Goal: Information Seeking & Learning: Compare options

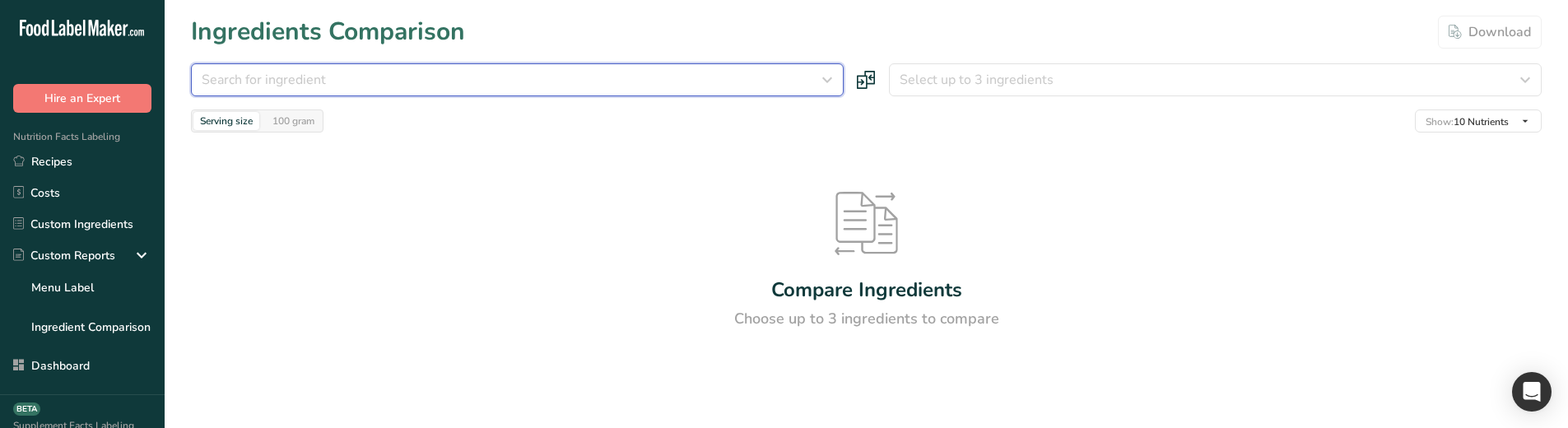
click at [465, 63] on button "Search for ingredient" at bounding box center [517, 80] width 652 height 33
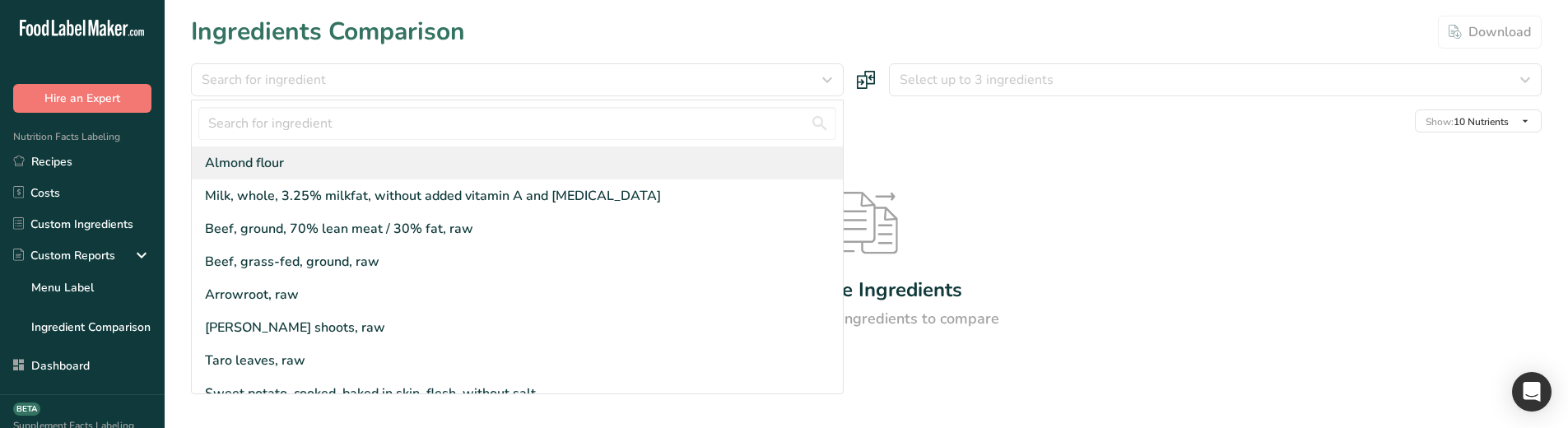
click at [398, 155] on div "Almond flour" at bounding box center [517, 163] width 651 height 33
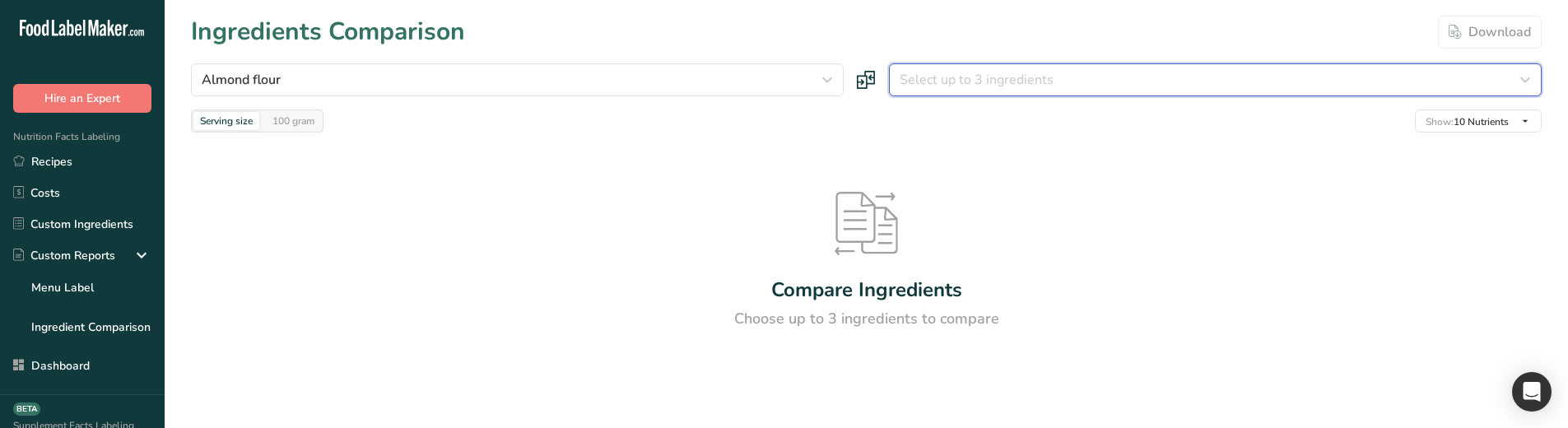
click at [940, 86] on span "Select up to 3 ingredients" at bounding box center [976, 80] width 154 height 20
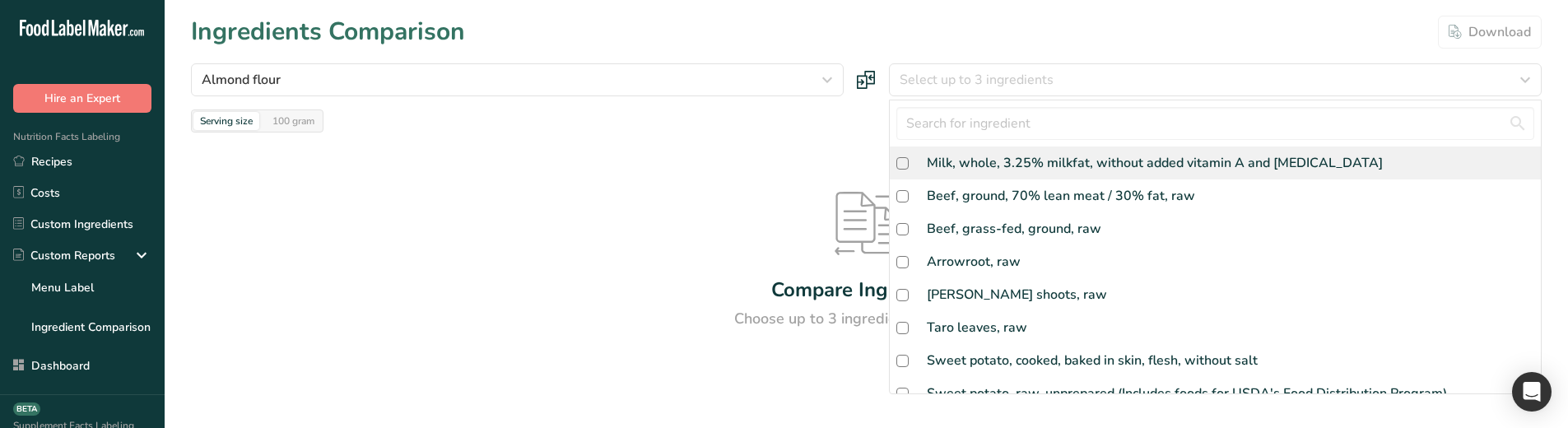
click at [953, 159] on div "Milk, whole, 3.25% milkfat, without added vitamin A and [MEDICAL_DATA]" at bounding box center [1154, 163] width 456 height 20
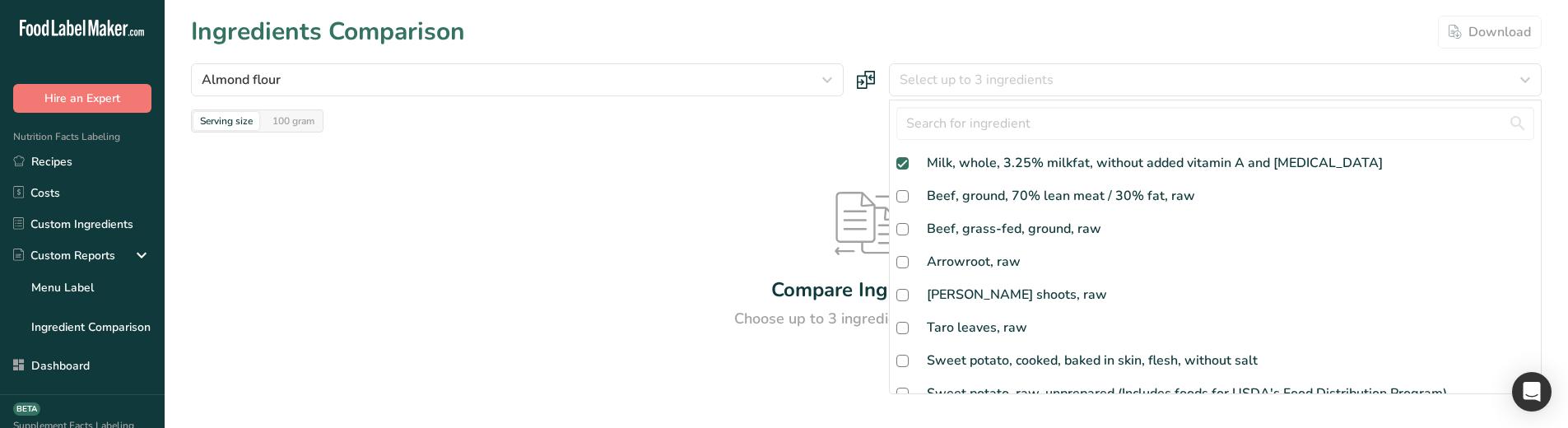
checkbox input "true"
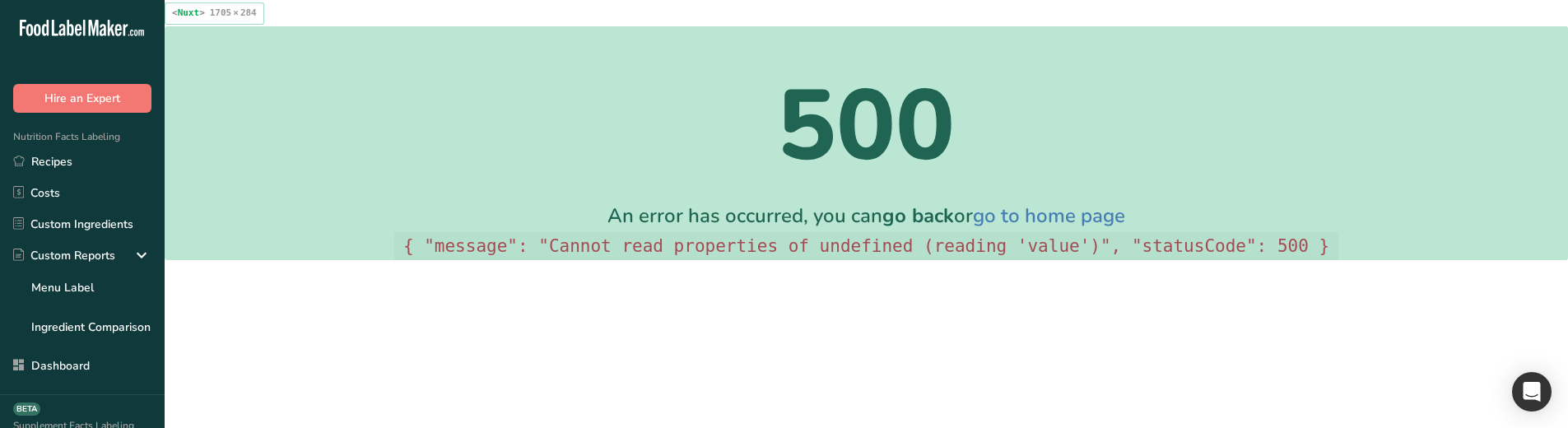
click at [566, 185] on h1 "500" at bounding box center [866, 126] width 943 height 148
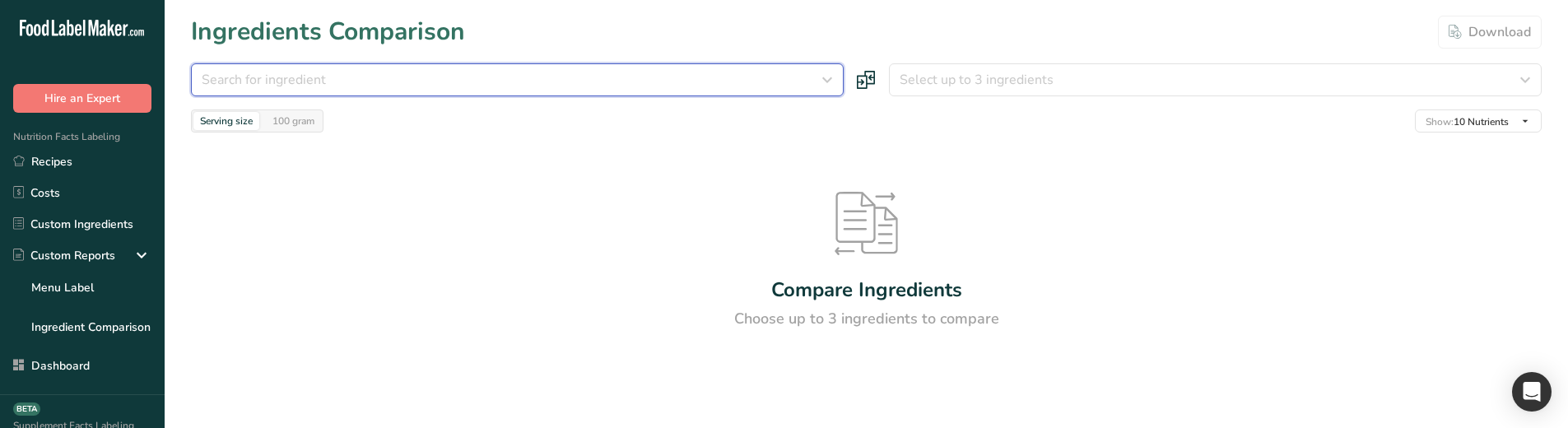
click at [777, 83] on div "Search for ingredient" at bounding box center [512, 80] width 621 height 20
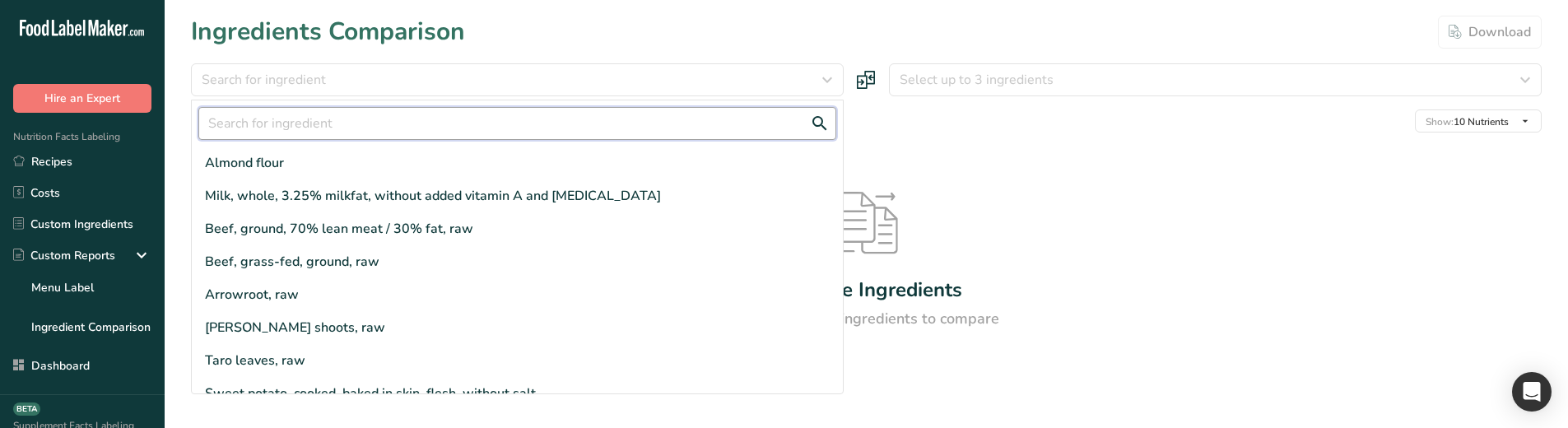
click at [740, 137] on input "text" at bounding box center [517, 124] width 638 height 33
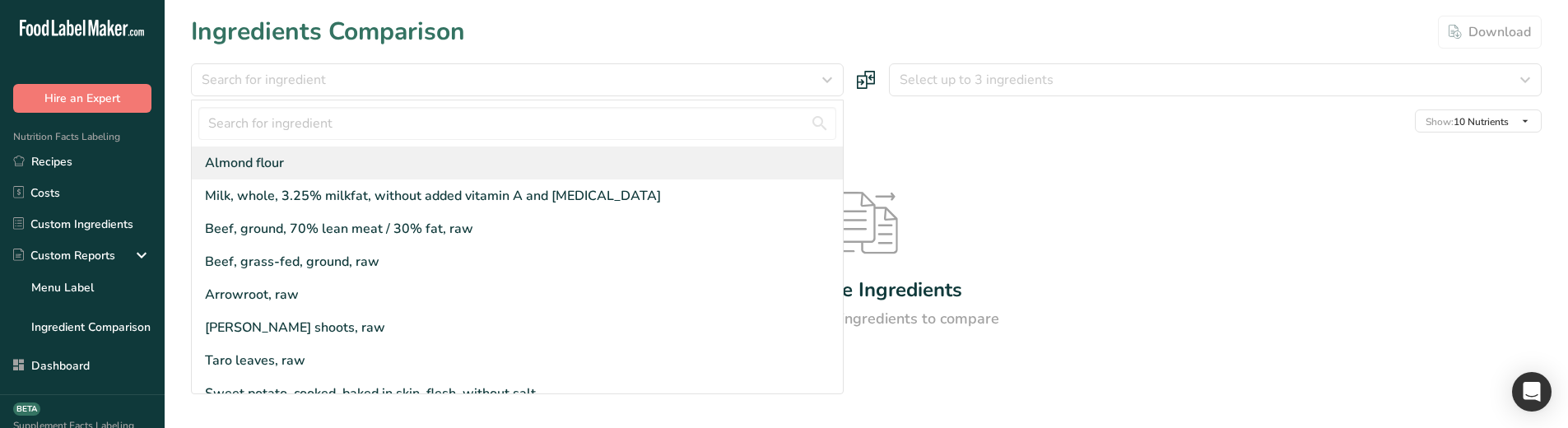
click at [725, 155] on div "Almond flour" at bounding box center [517, 163] width 651 height 33
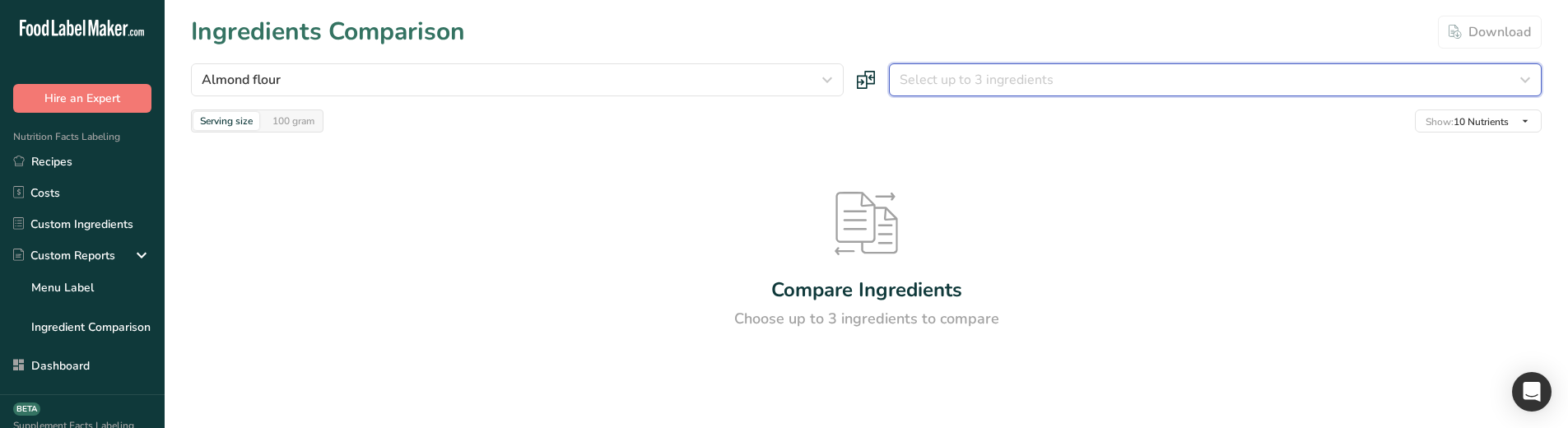
click at [952, 92] on button "Select up to 3 ingredients" at bounding box center [1215, 80] width 652 height 33
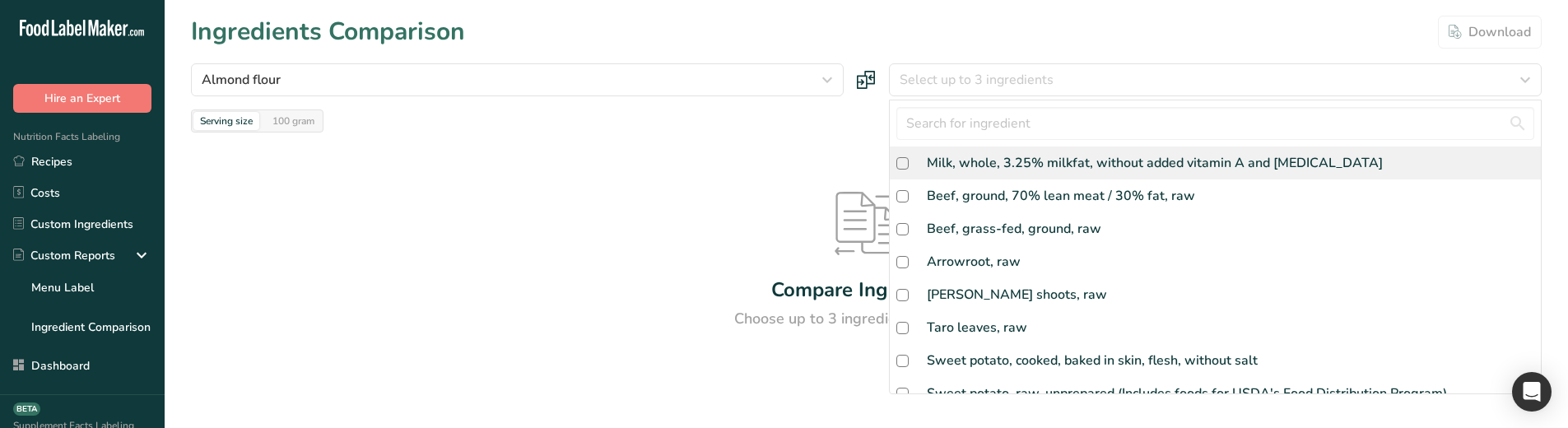
click at [942, 163] on div "Milk, whole, 3.25% milkfat, without added vitamin A and [MEDICAL_DATA]" at bounding box center [1154, 163] width 456 height 20
checkbox input "true"
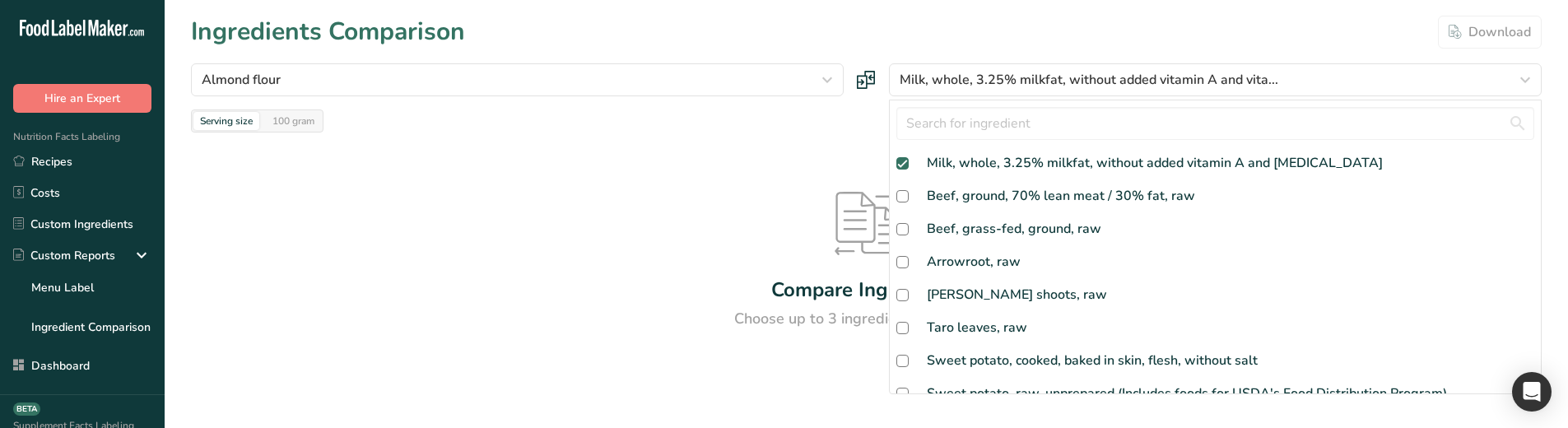
click at [691, 216] on div "Compare Ingredients Choose up to 3 ingredients to compare" at bounding box center [866, 261] width 1351 height 257
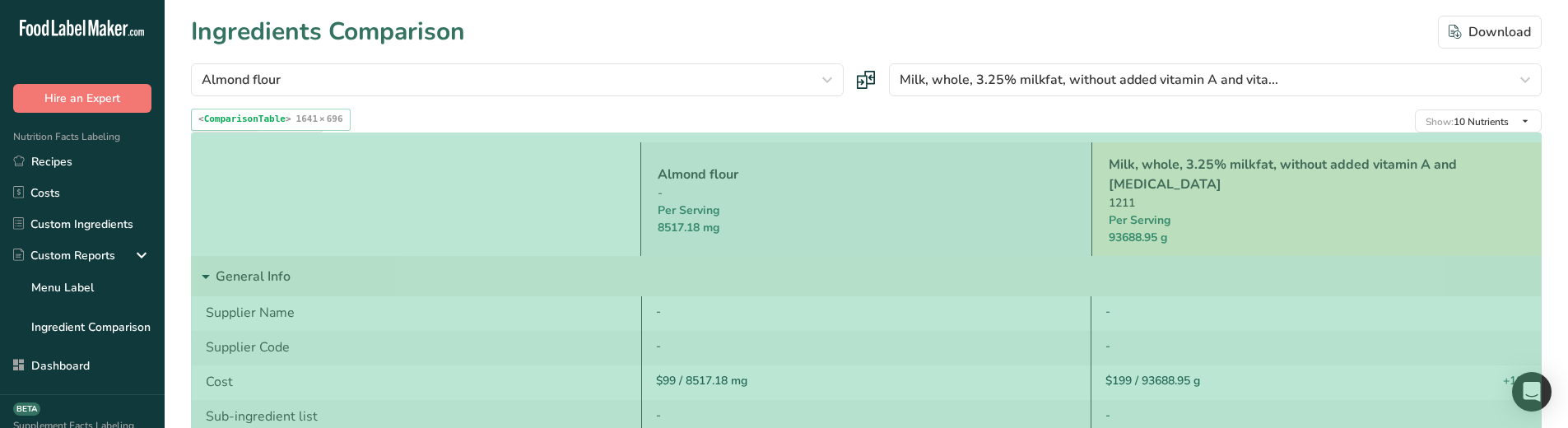
click at [734, 239] on div "Almond flour - Per Serving 8517.18 mg" at bounding box center [865, 199] width 450 height 114
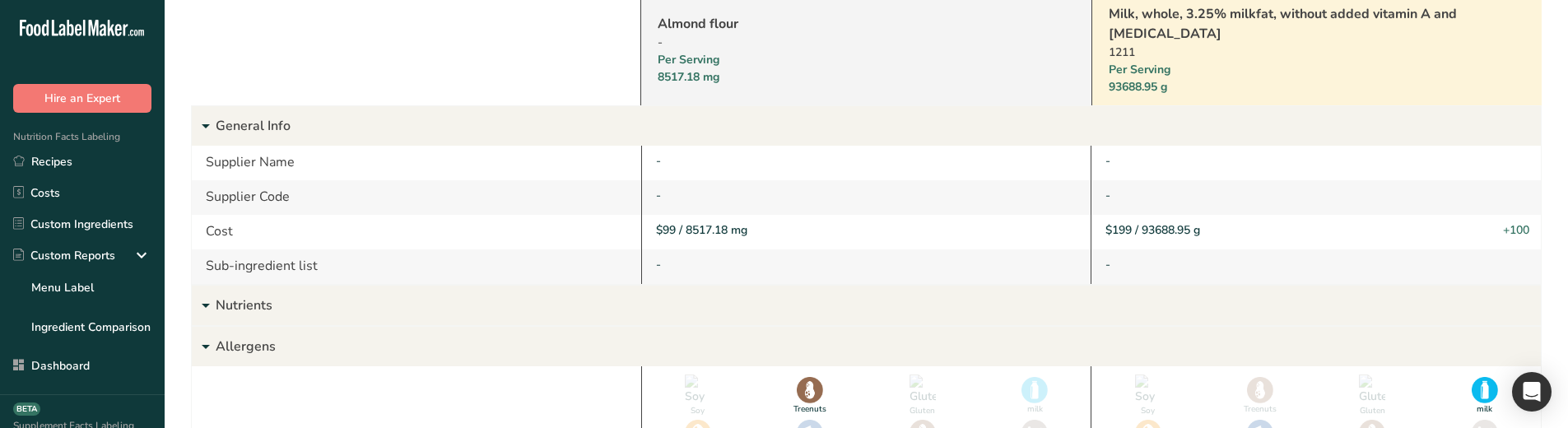
scroll to position [164, 0]
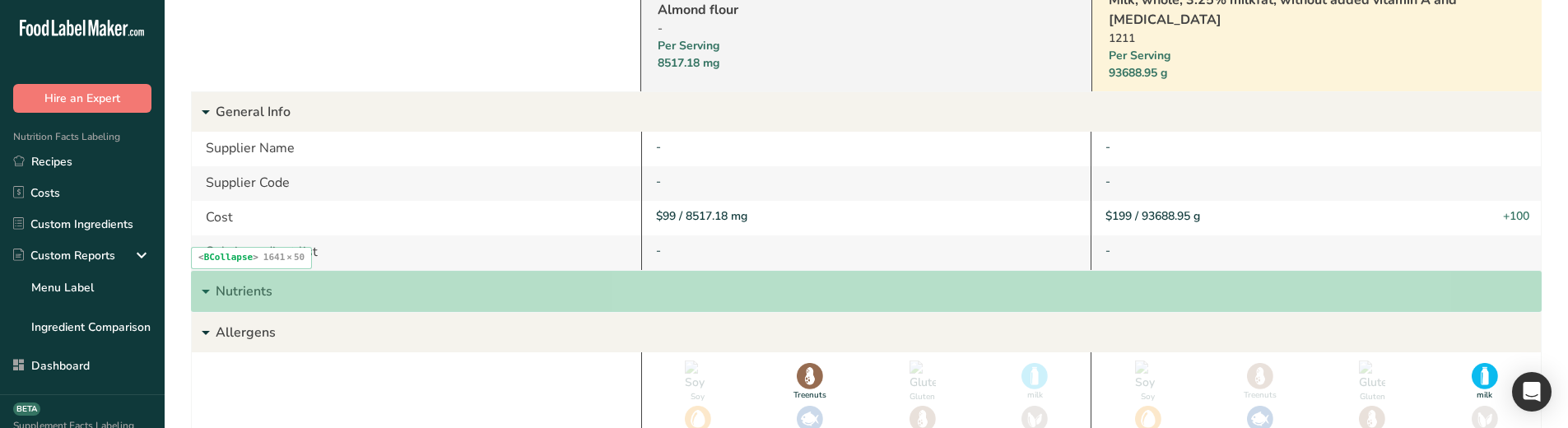
click at [499, 290] on p "Nutrients" at bounding box center [878, 291] width 1325 height 39
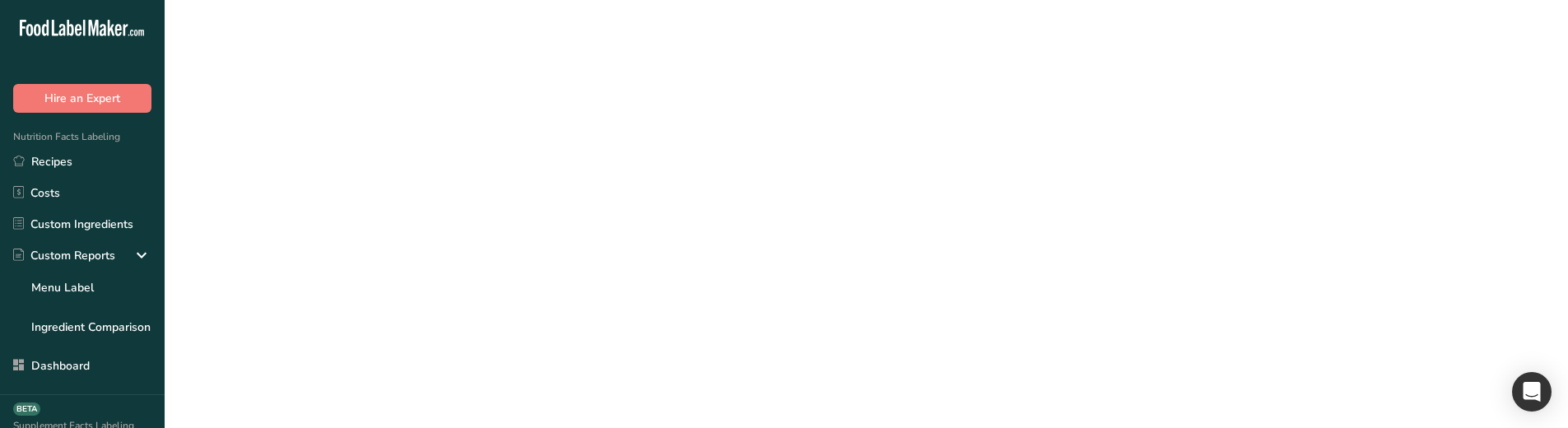
scroll to position [0, 0]
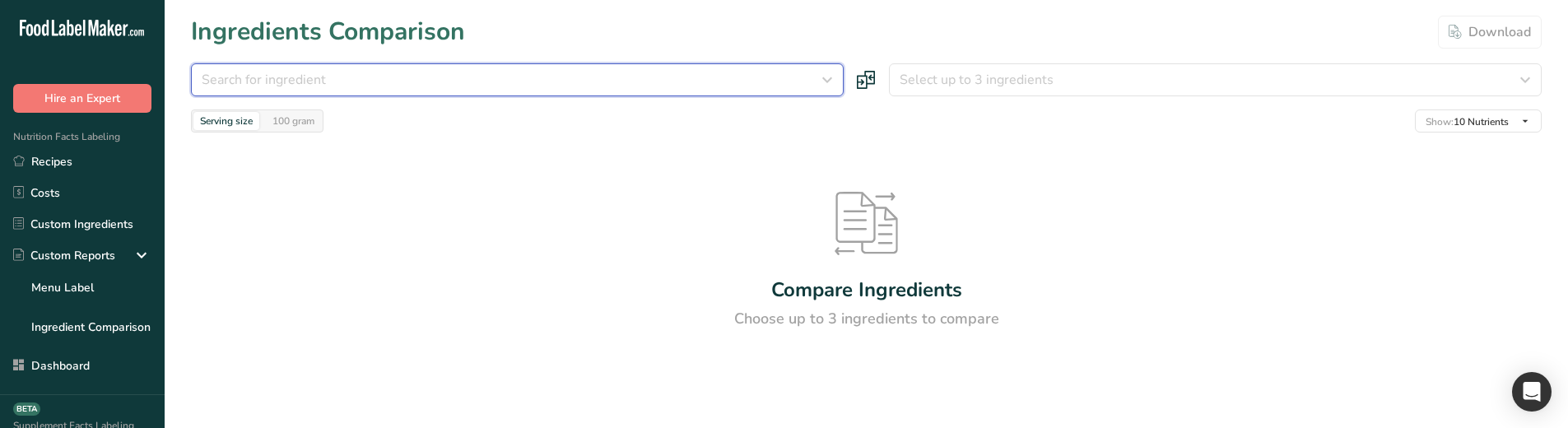
click at [428, 90] on button "Search for ingredient" at bounding box center [517, 80] width 652 height 33
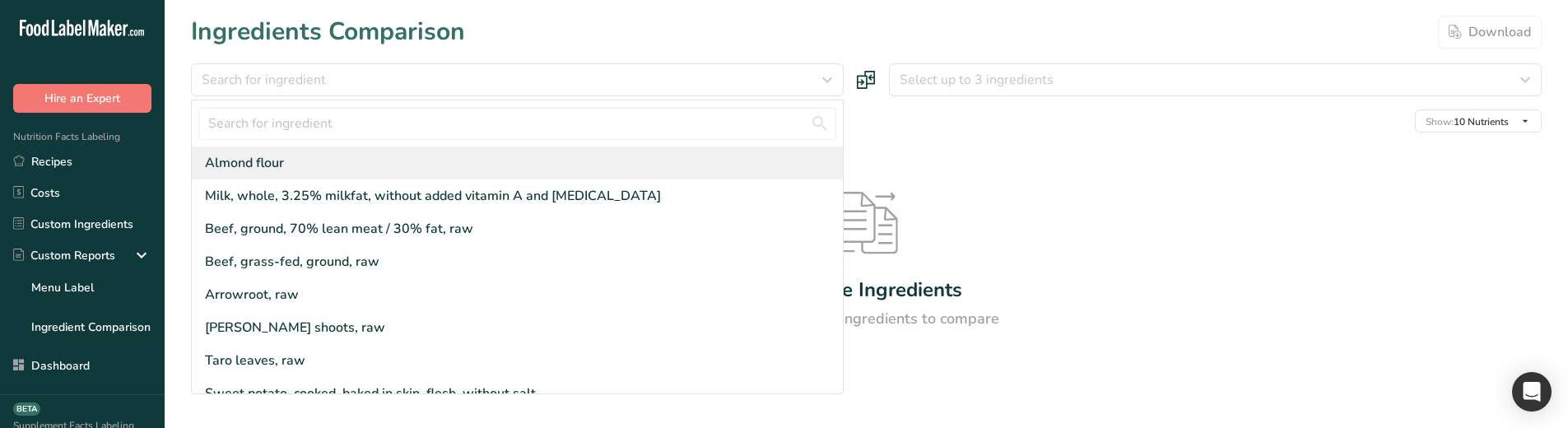
click at [424, 147] on div "Almond flour" at bounding box center [517, 163] width 651 height 33
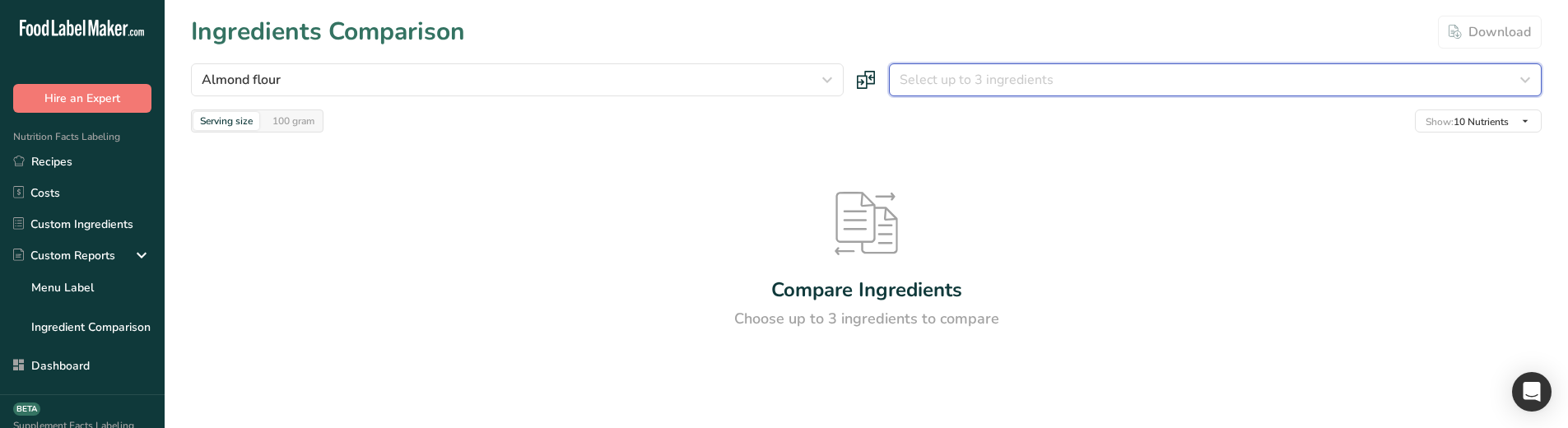
drag, startPoint x: 1034, startPoint y: 74, endPoint x: 1019, endPoint y: 115, distance: 43.7
click at [1034, 75] on span "Select up to 3 ingredients" at bounding box center [976, 80] width 154 height 20
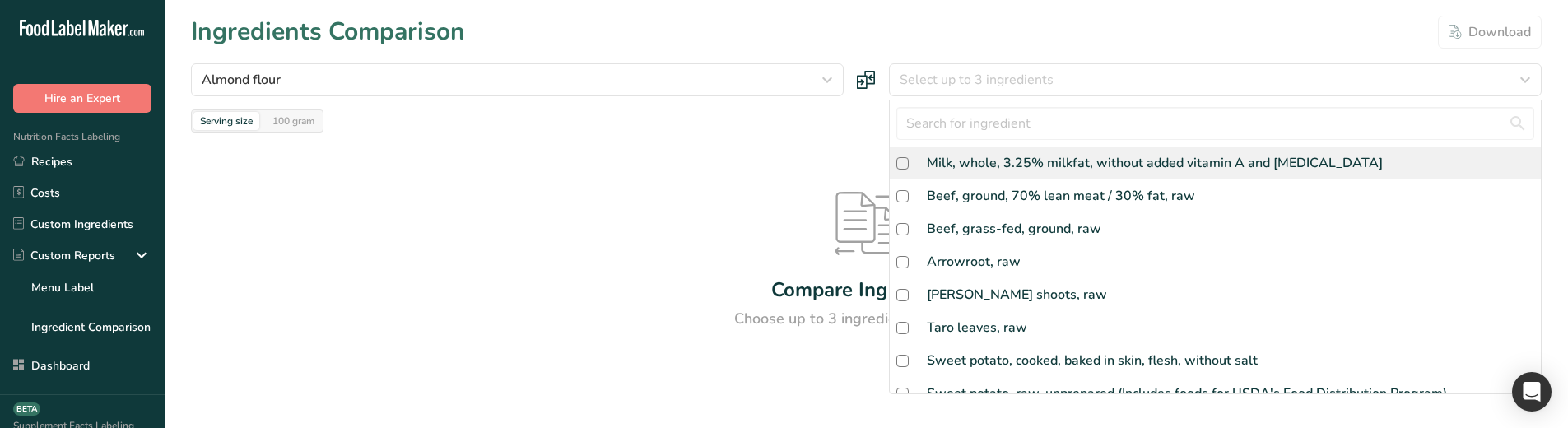
click at [997, 167] on div "Milk, whole, 3.25% milkfat, without added vitamin A and [MEDICAL_DATA]" at bounding box center [1154, 163] width 456 height 20
checkbox input "true"
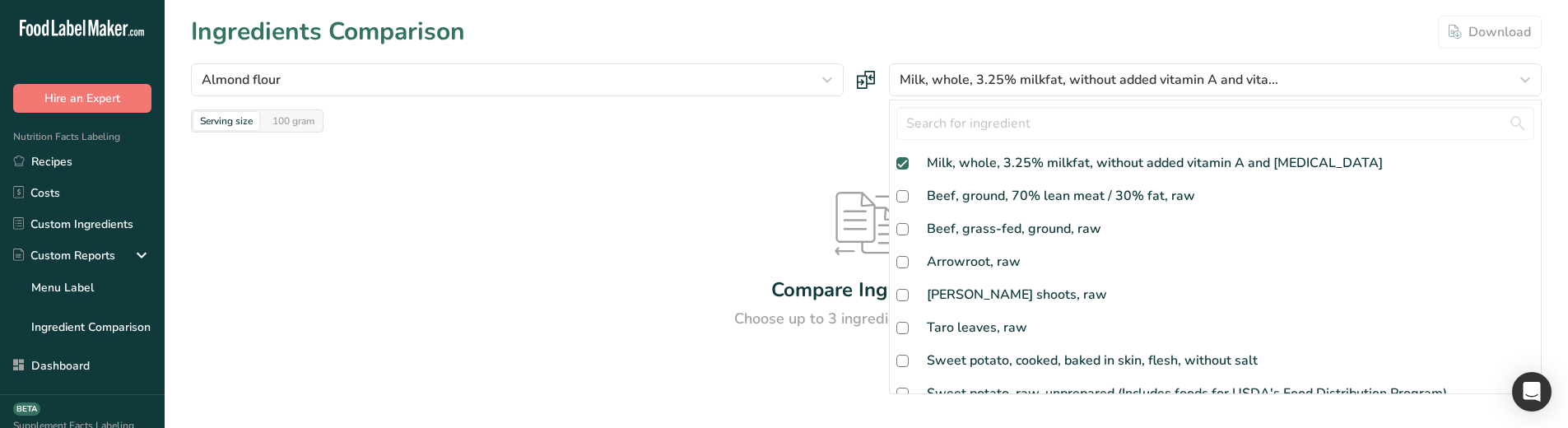
click at [711, 133] on div "Compare Ingredients Choose up to 3 ingredients to compare" at bounding box center [866, 261] width 1351 height 257
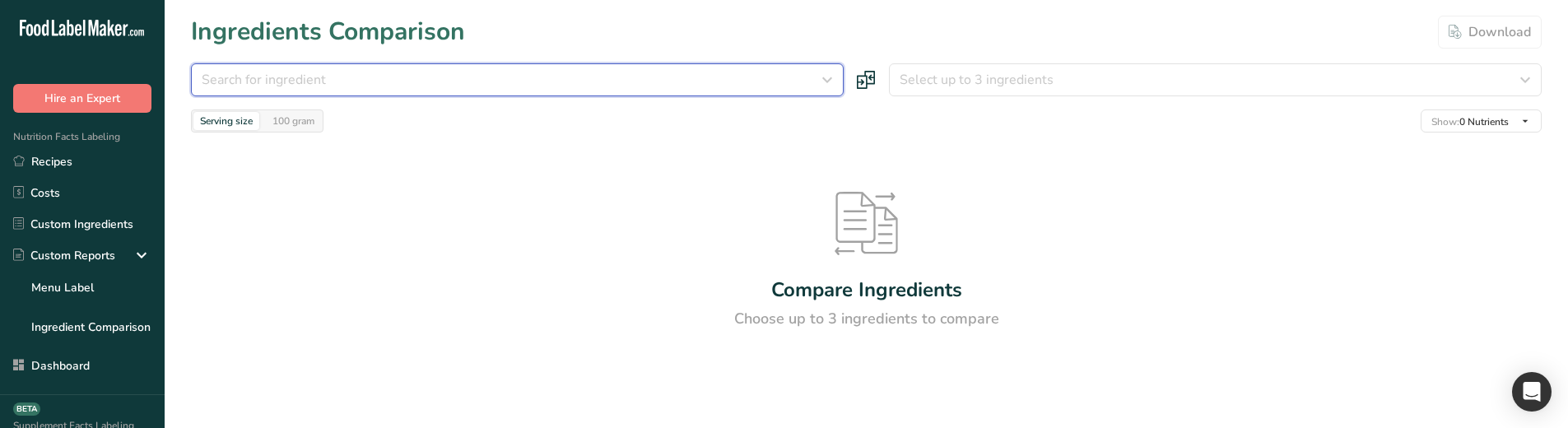
click at [608, 73] on div "Search for ingredient" at bounding box center [512, 80] width 621 height 20
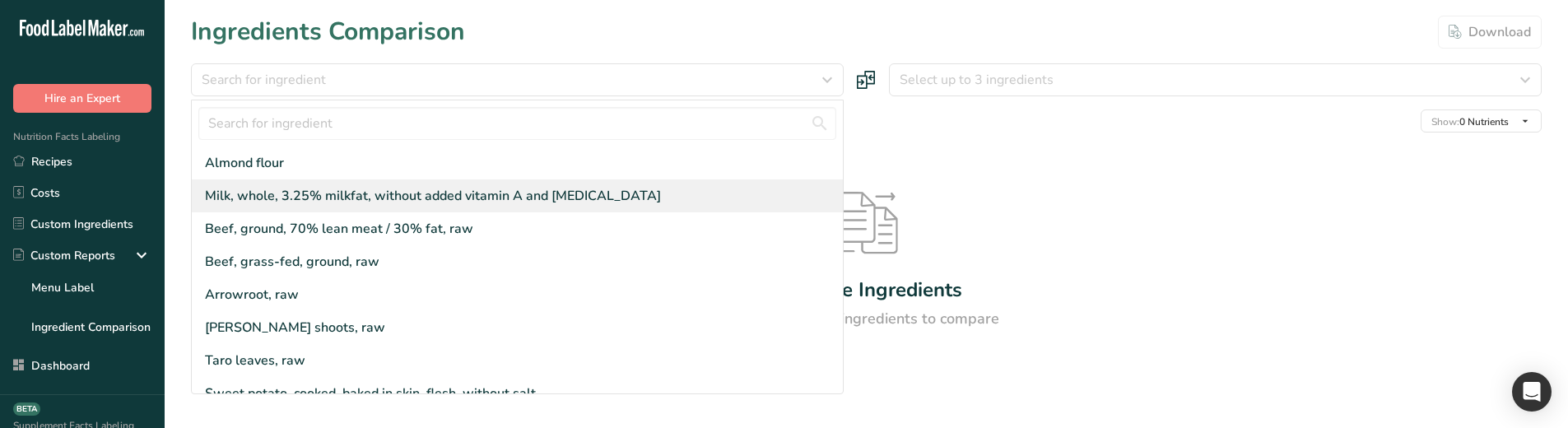
click at [545, 200] on div "Milk, whole, 3.25% milkfat, without added vitamin A and [MEDICAL_DATA]" at bounding box center [432, 197] width 456 height 20
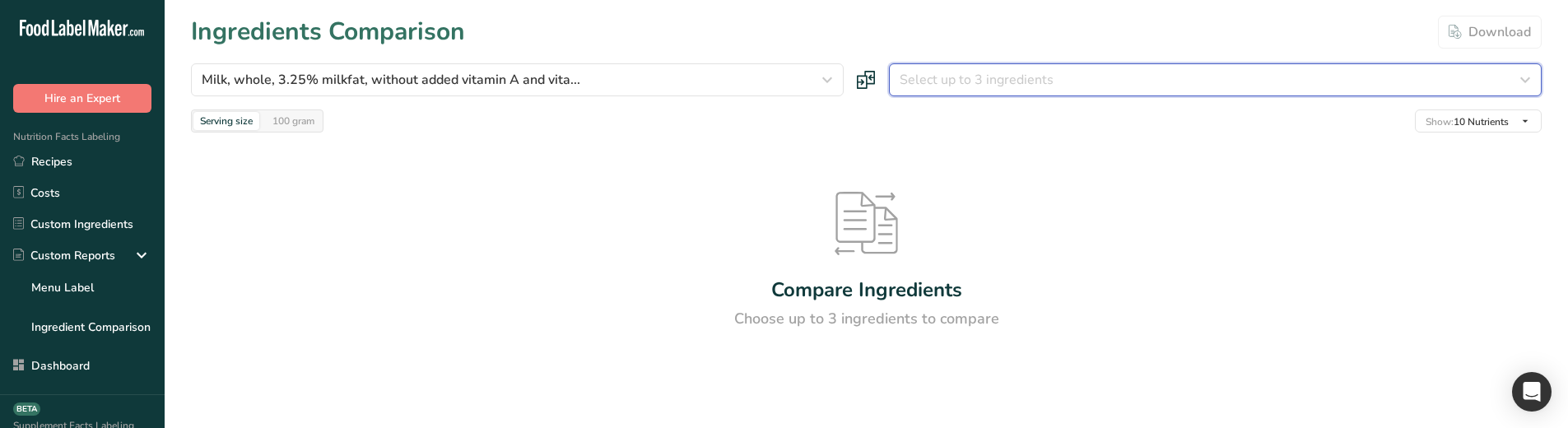
click at [962, 90] on button "Select up to 3 ingredients" at bounding box center [1215, 80] width 652 height 33
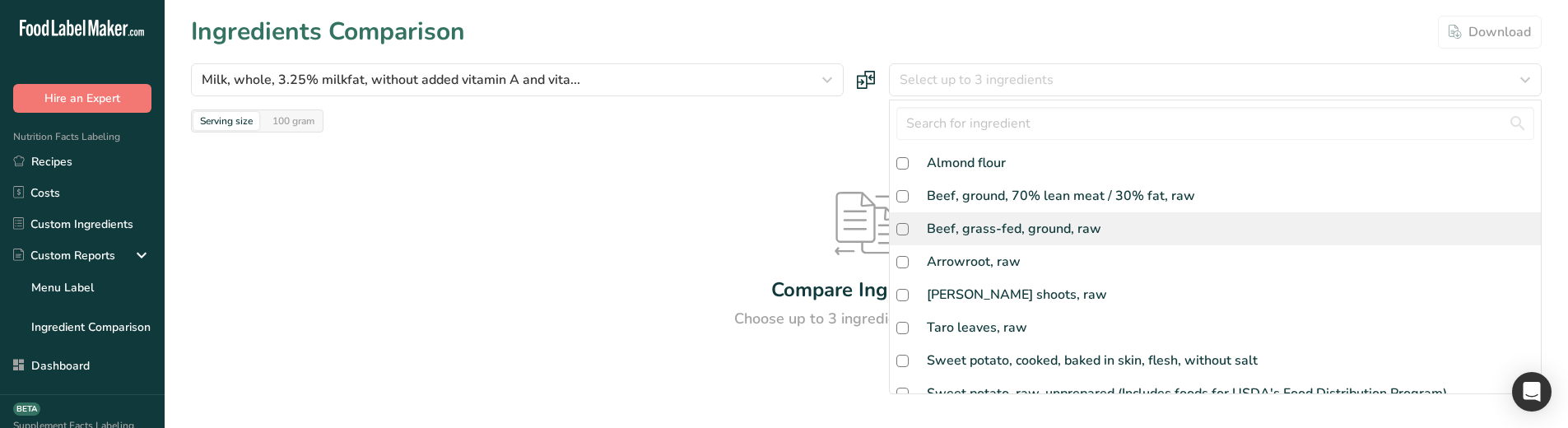
click at [962, 220] on div "Beef, grass-fed, ground, raw" at bounding box center [1014, 230] width 174 height 20
checkbox input "true"
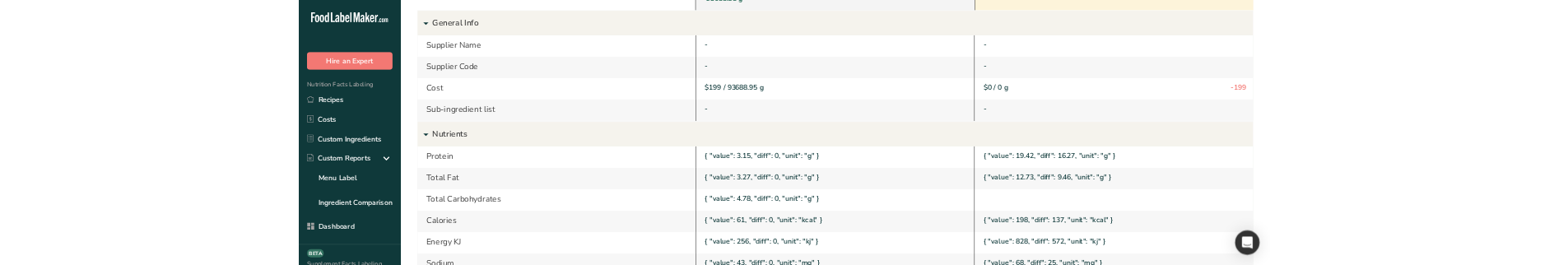
scroll to position [247, 0]
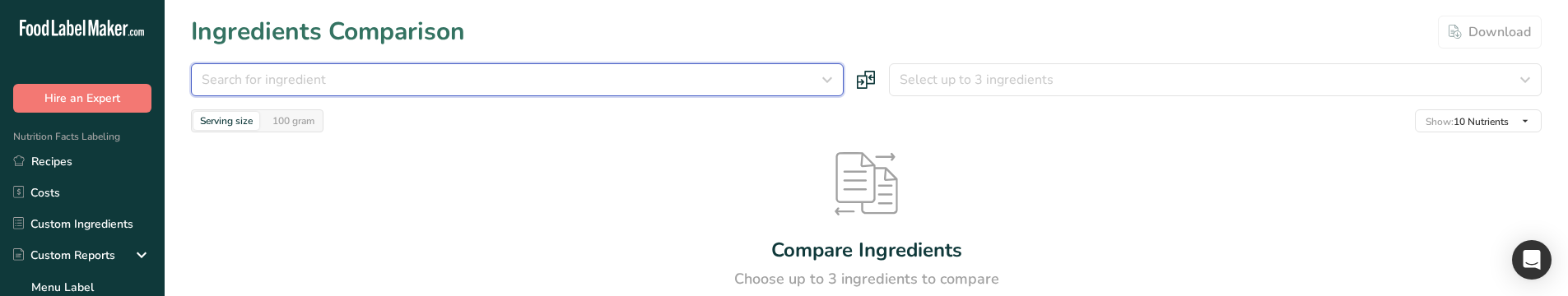
click at [717, 72] on div "Search for ingredient" at bounding box center [512, 80] width 621 height 20
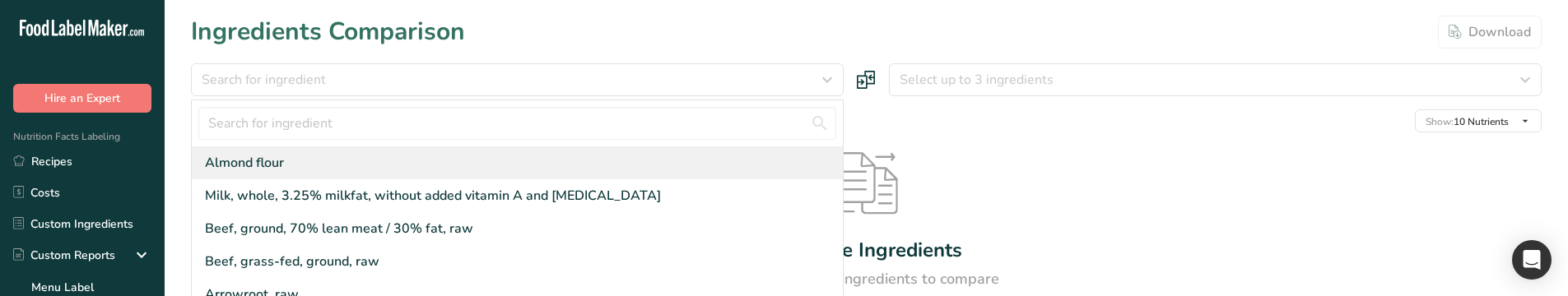
click at [469, 158] on div "Almond flour" at bounding box center [517, 163] width 651 height 33
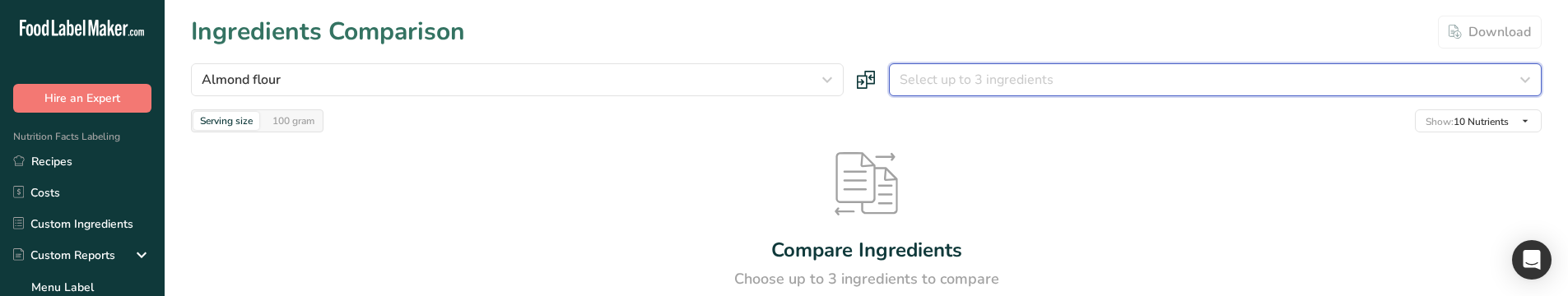
click at [976, 75] on span "Select up to 3 ingredients" at bounding box center [976, 80] width 154 height 20
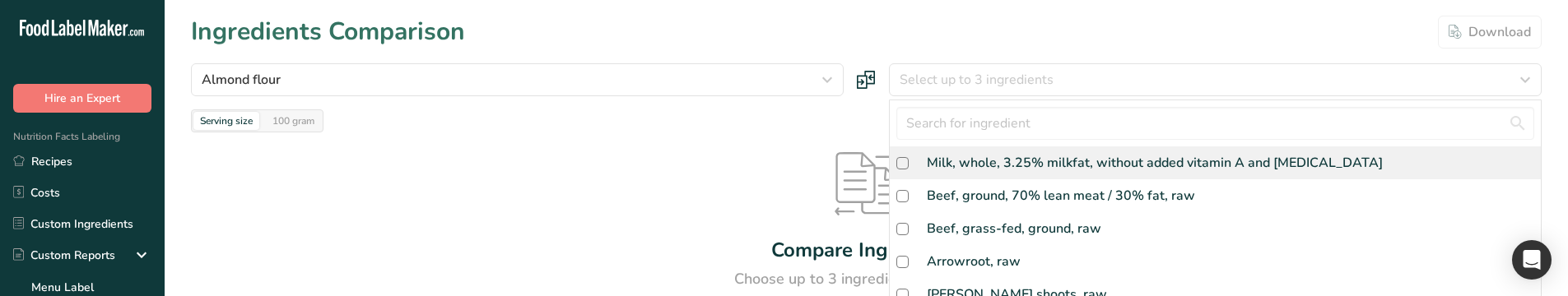
click at [951, 156] on div "Milk, whole, 3.25% milkfat, without added vitamin A and [MEDICAL_DATA]" at bounding box center [1154, 163] width 456 height 20
checkbox input "true"
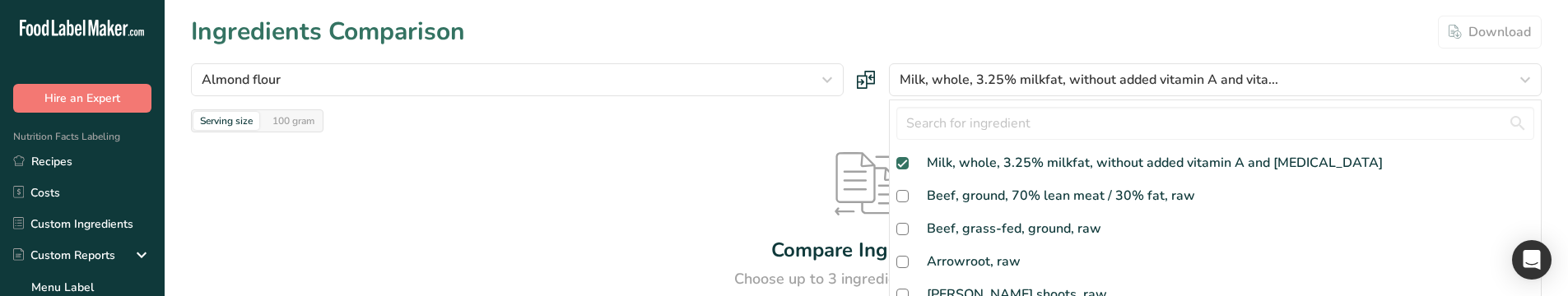
click at [709, 163] on div "Compare Ingredients Choose up to 3 ingredients to compare" at bounding box center [866, 221] width 1351 height 178
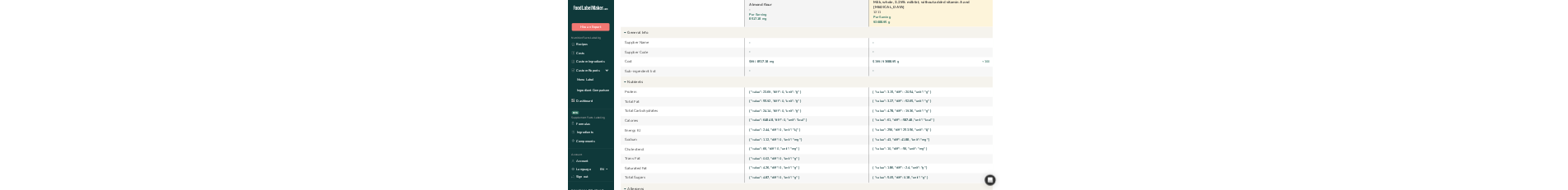
scroll to position [164, 0]
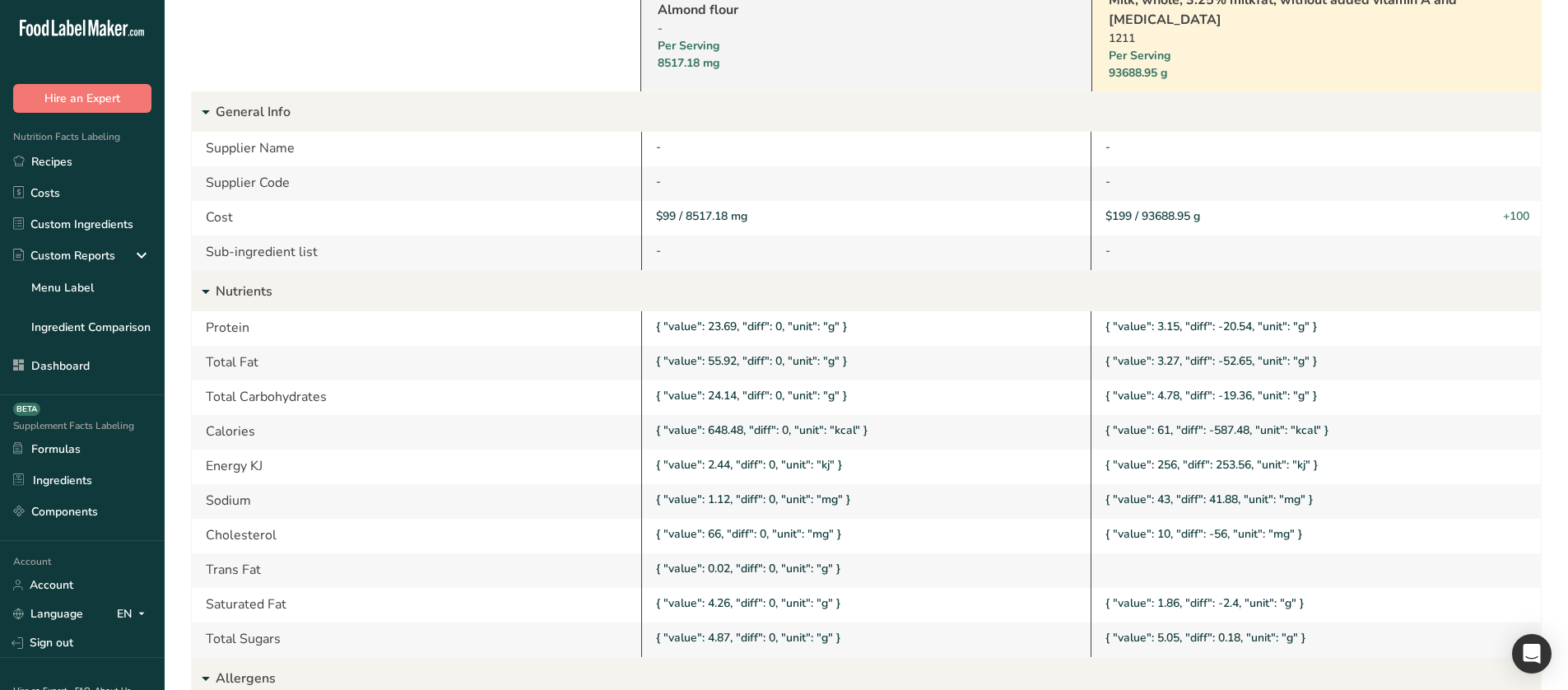
drag, startPoint x: 274, startPoint y: 571, endPoint x: 204, endPoint y: 569, distance: 70.0
click at [204, 264] on div "Trans Fat" at bounding box center [417, 571] width 450 height 35
copy div "Trans Fat"
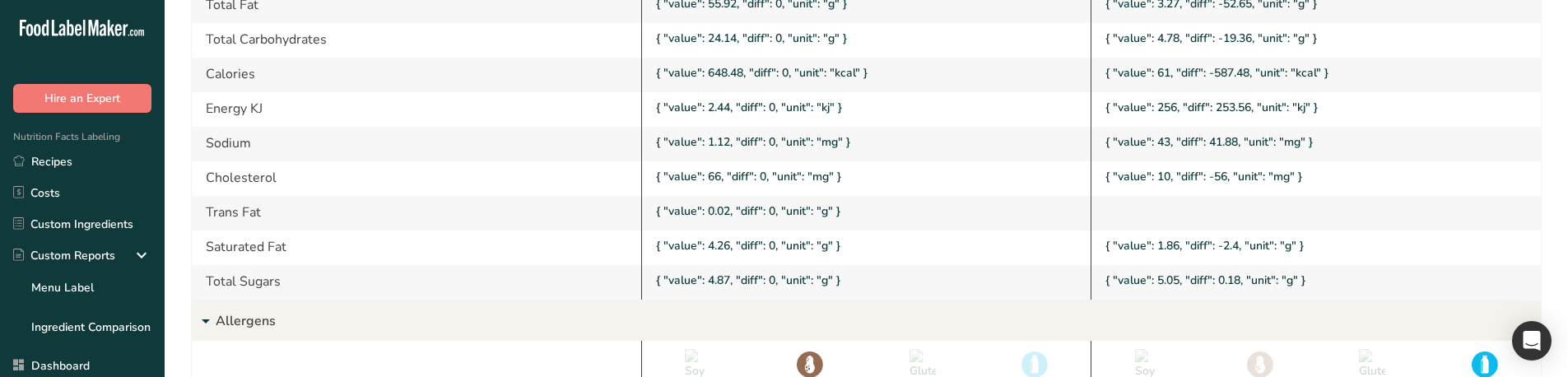
scroll to position [523, 0]
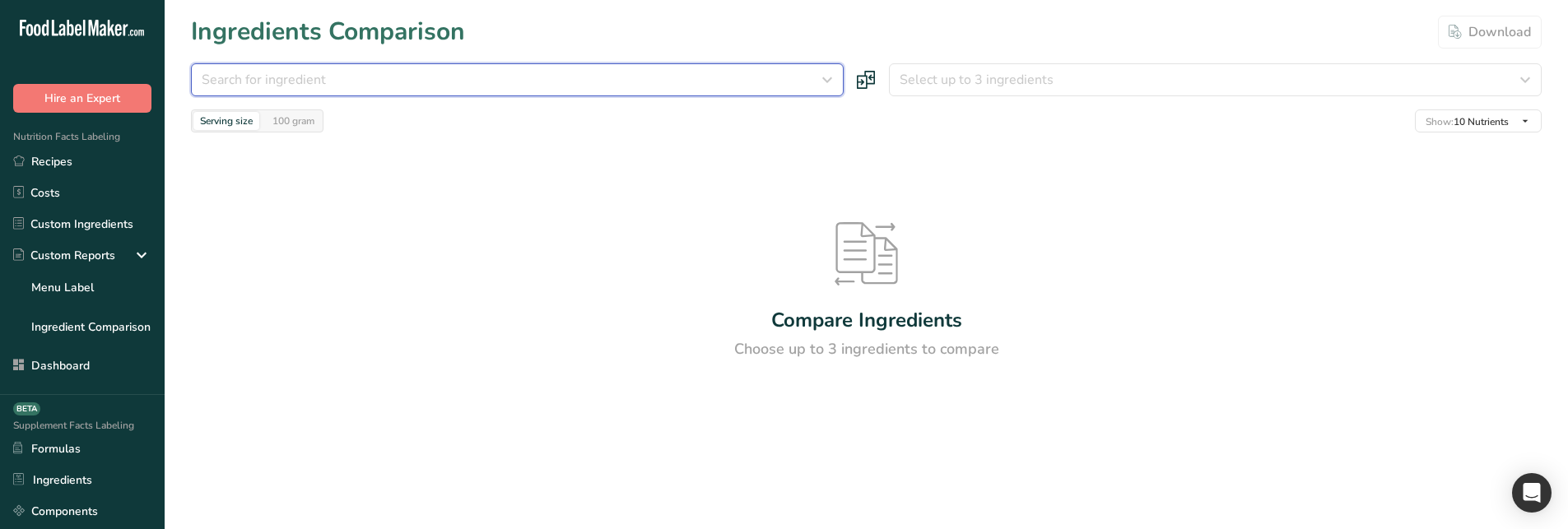
click at [699, 93] on button "Search for ingredient" at bounding box center [517, 80] width 652 height 33
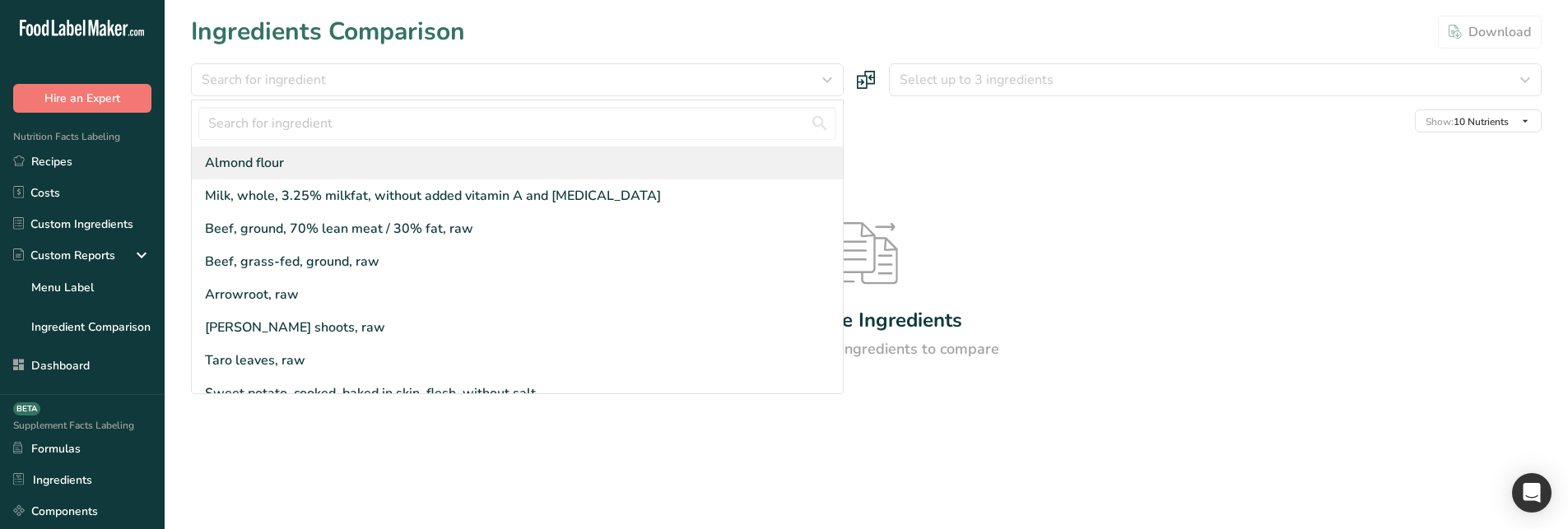
click at [443, 162] on div "Almond flour" at bounding box center [517, 163] width 651 height 33
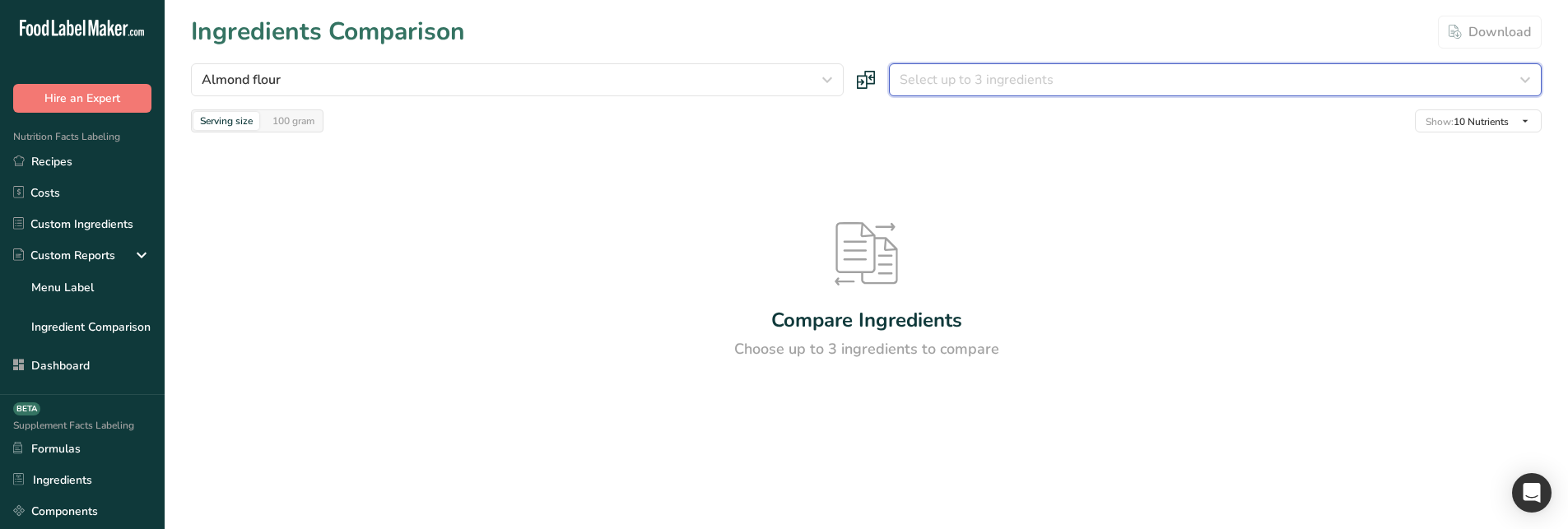
click at [1005, 75] on span "Select up to 3 ingredients" at bounding box center [976, 80] width 154 height 20
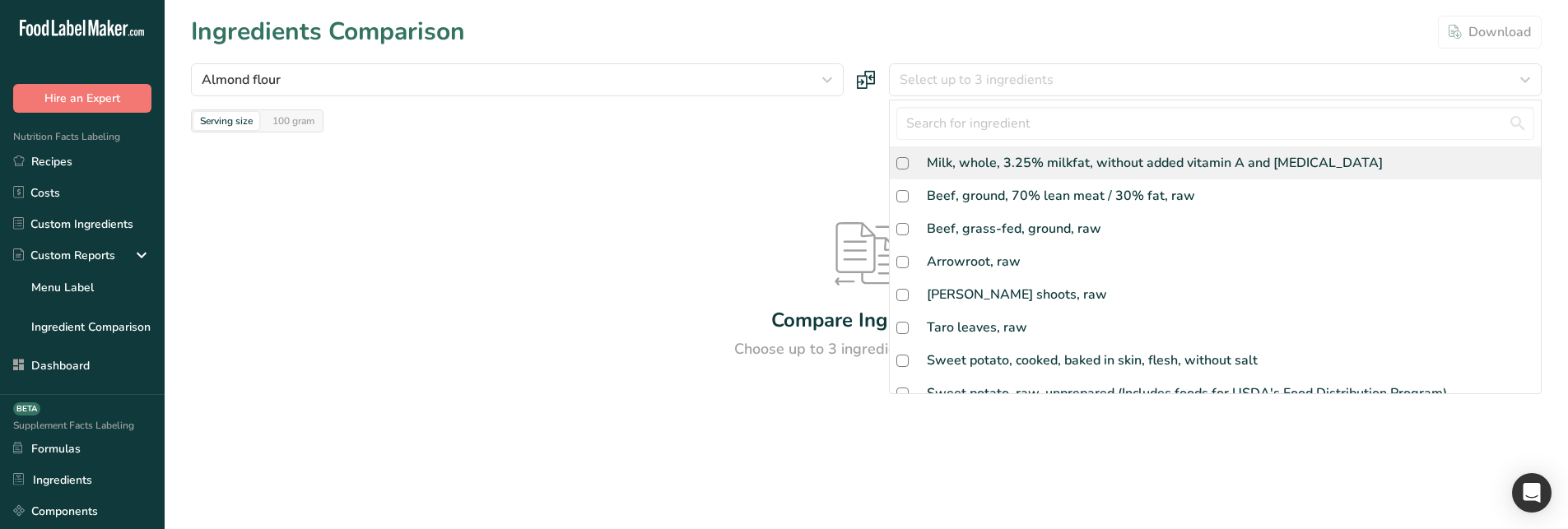
click at [984, 156] on div "Milk, whole, 3.25% milkfat, without added vitamin A and [MEDICAL_DATA]" at bounding box center [1154, 163] width 456 height 20
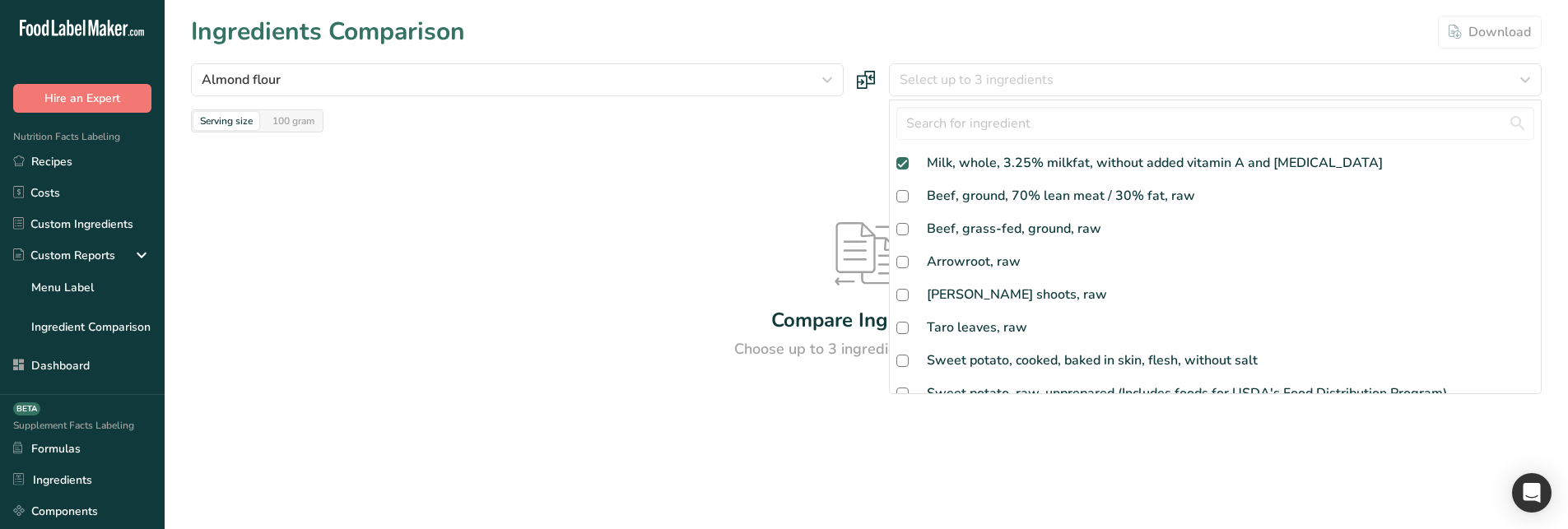
checkbox input "true"
click at [771, 168] on div "Compare Ingredients Choose up to 3 ingredients to compare" at bounding box center [866, 291] width 1351 height 317
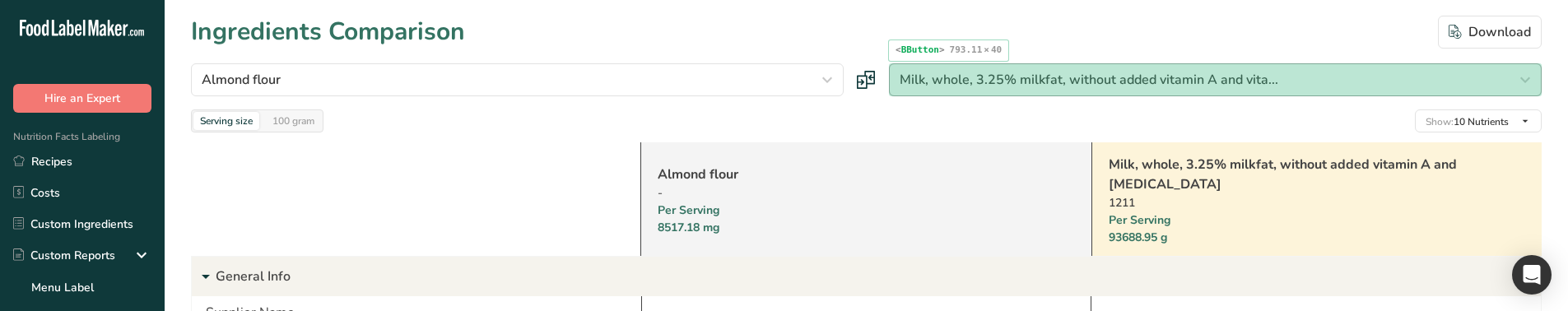
click at [928, 85] on span "Milk, whole, 3.25% milkfat, without added vitamin A and vita..." at bounding box center [1088, 80] width 379 height 20
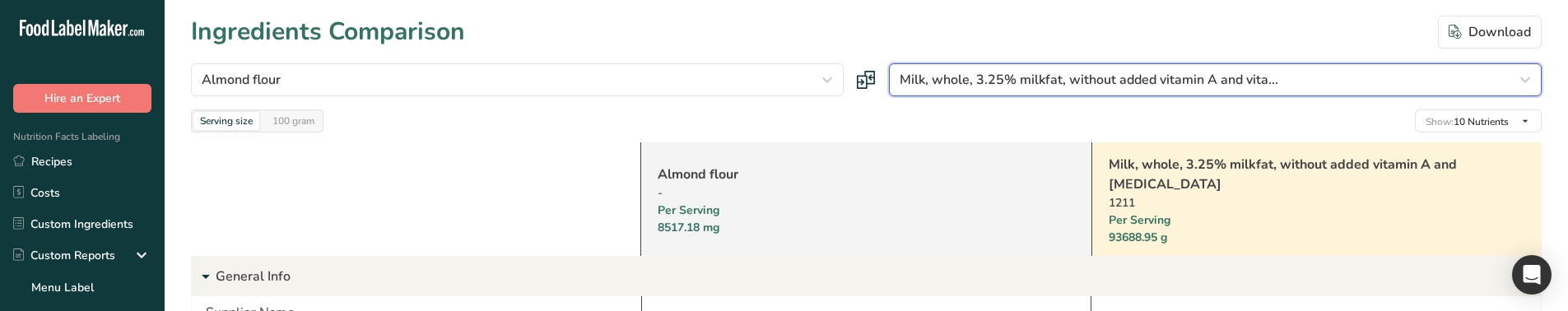
click at [1021, 87] on span "Milk, whole, 3.25% milkfat, without added vitamin A and vita..." at bounding box center [1088, 80] width 379 height 20
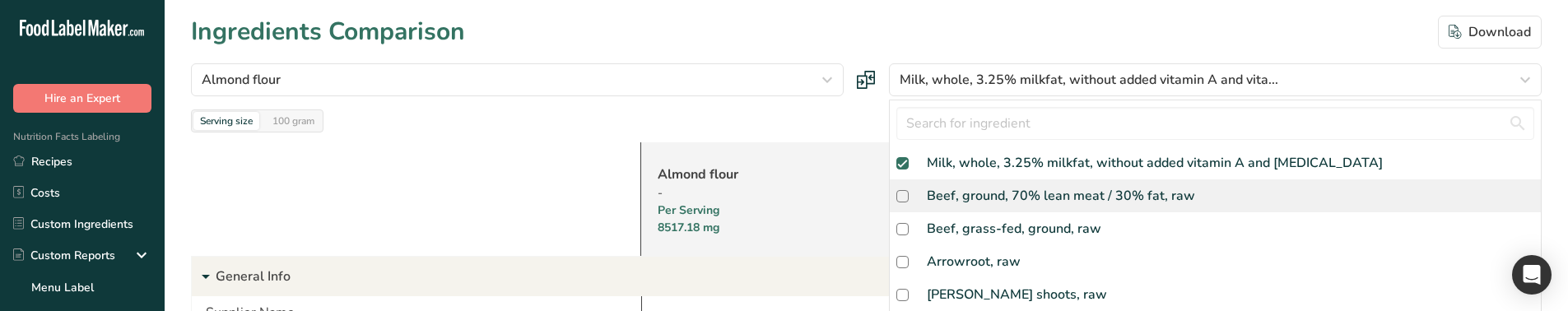
click at [958, 181] on div "Beef, ground, 70% lean meat / 30% fat, raw" at bounding box center [1215, 196] width 651 height 33
checkbox input "true"
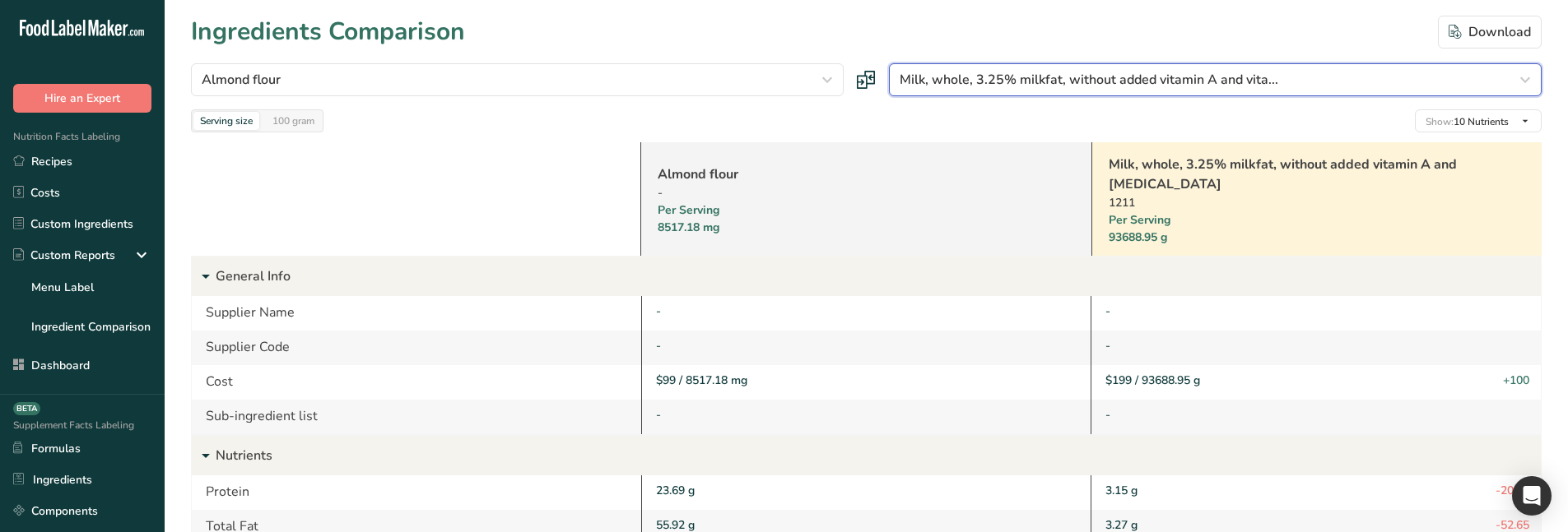
click at [1023, 67] on button "Milk, whole, 3.25% milkfat, without added vitamin A and vita..." at bounding box center [1215, 80] width 652 height 33
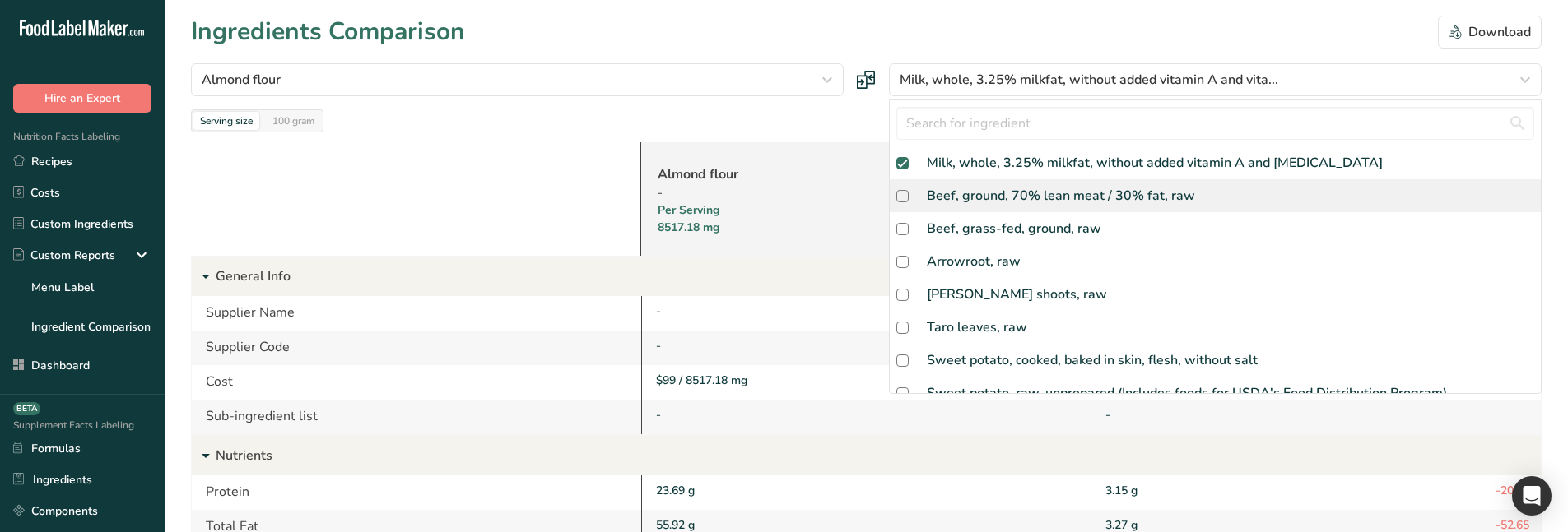
click at [989, 202] on div "Beef, ground, 70% lean meat / 30% fat, raw" at bounding box center [1061, 196] width 268 height 20
checkbox input "true"
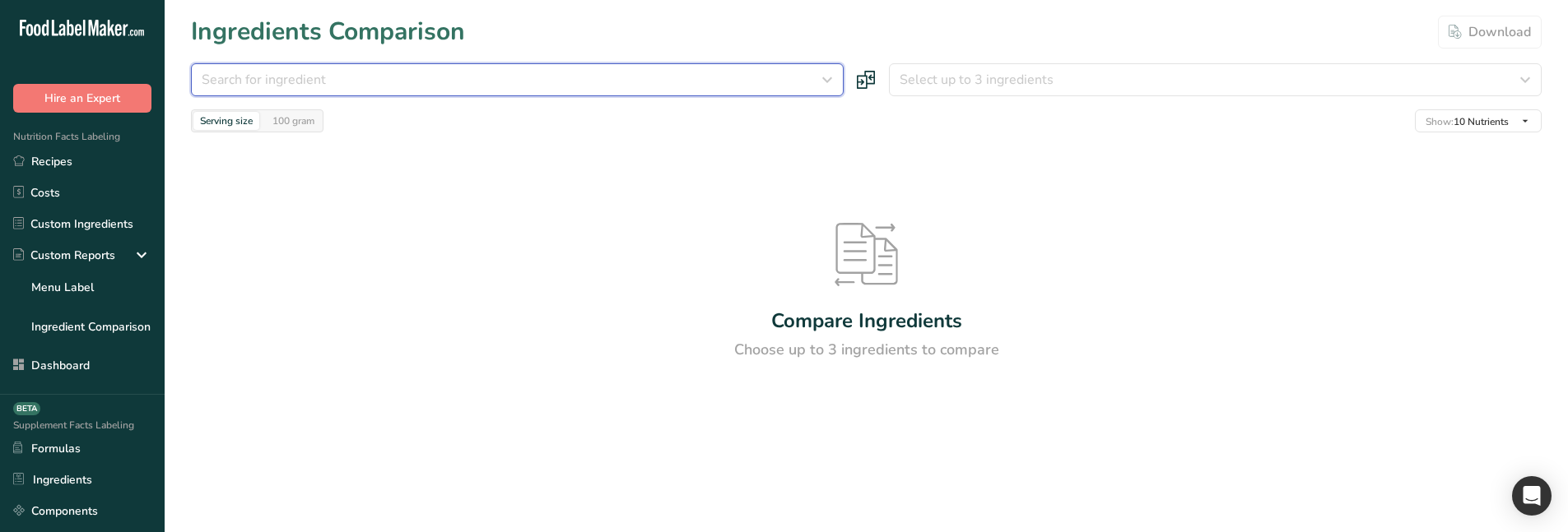
click at [786, 76] on div "Search for ingredient" at bounding box center [512, 80] width 621 height 20
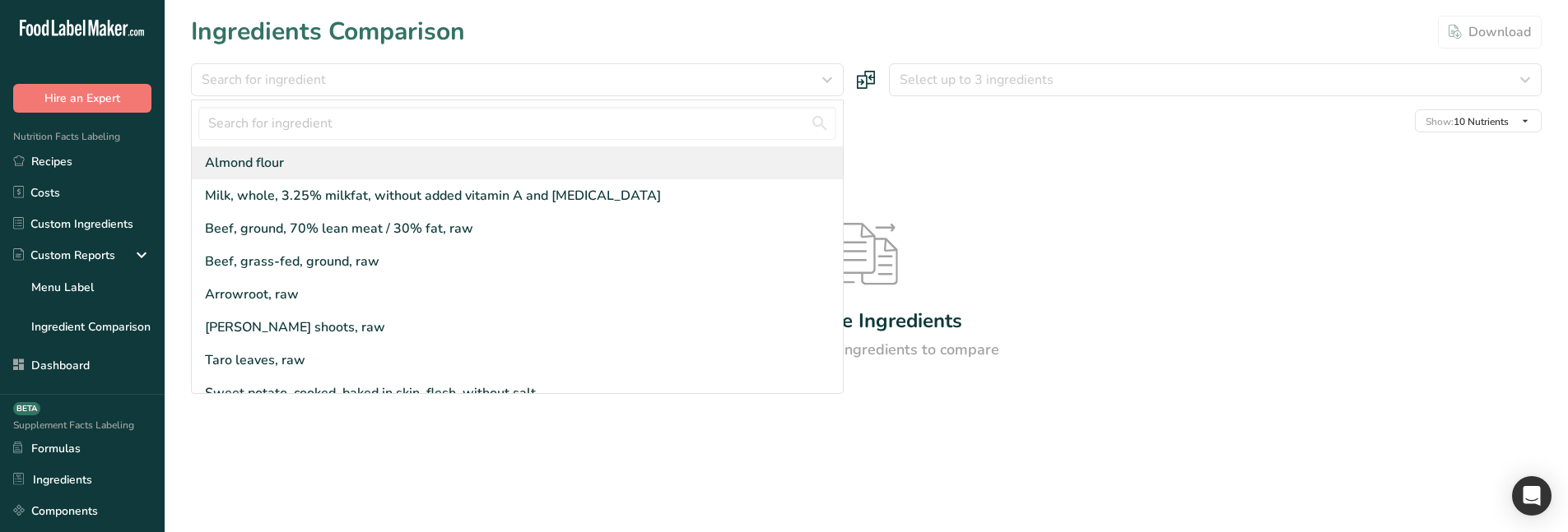
click at [590, 154] on div "Almond flour" at bounding box center [517, 163] width 651 height 33
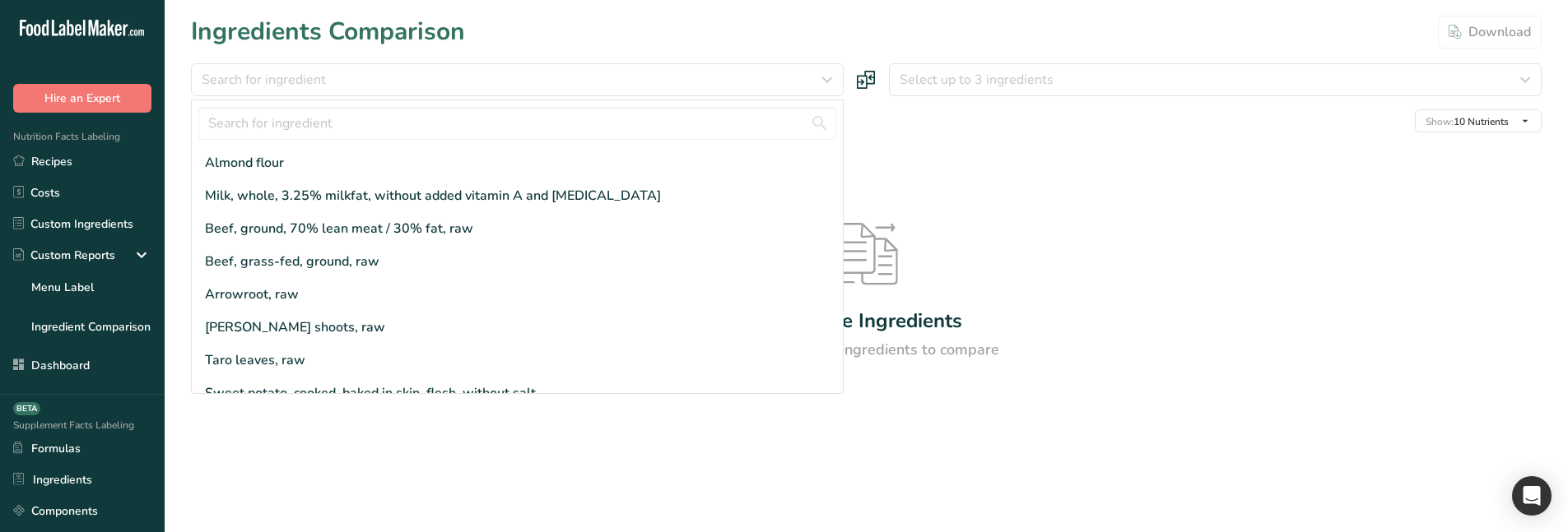
click at [737, 144] on div at bounding box center [517, 123] width 651 height 46
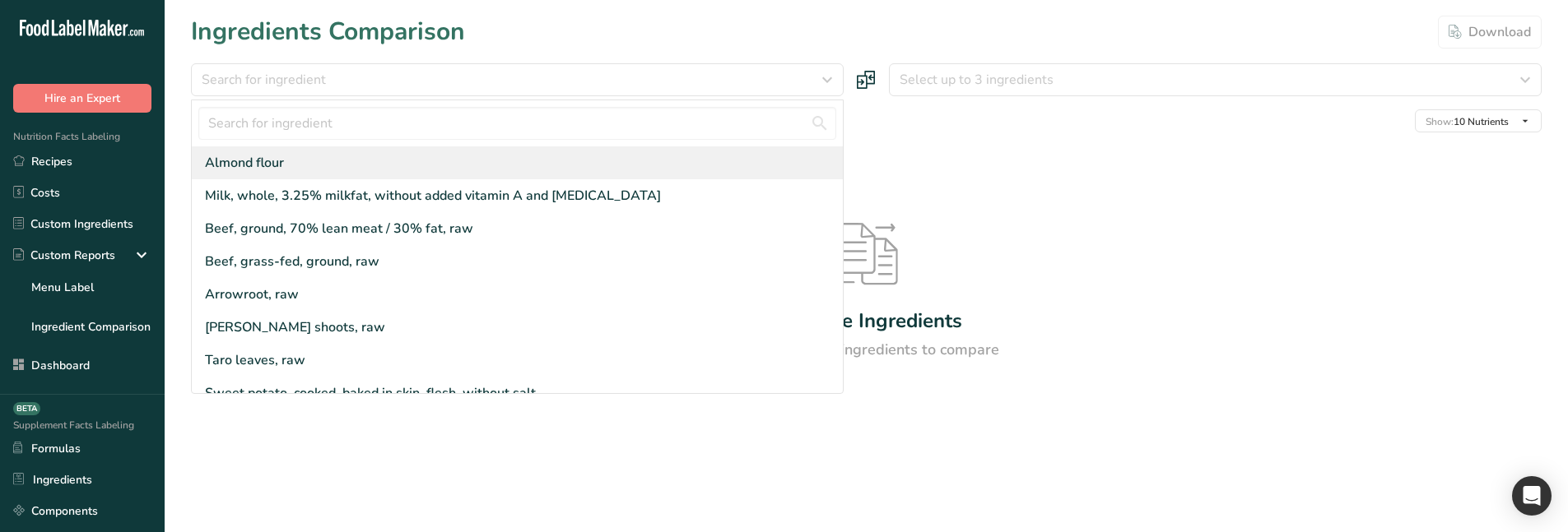
click at [736, 159] on div "Almond flour" at bounding box center [517, 163] width 651 height 33
click at [786, 164] on div "Almond flour" at bounding box center [517, 163] width 651 height 33
click at [265, 172] on div "Almond flour" at bounding box center [244, 163] width 79 height 20
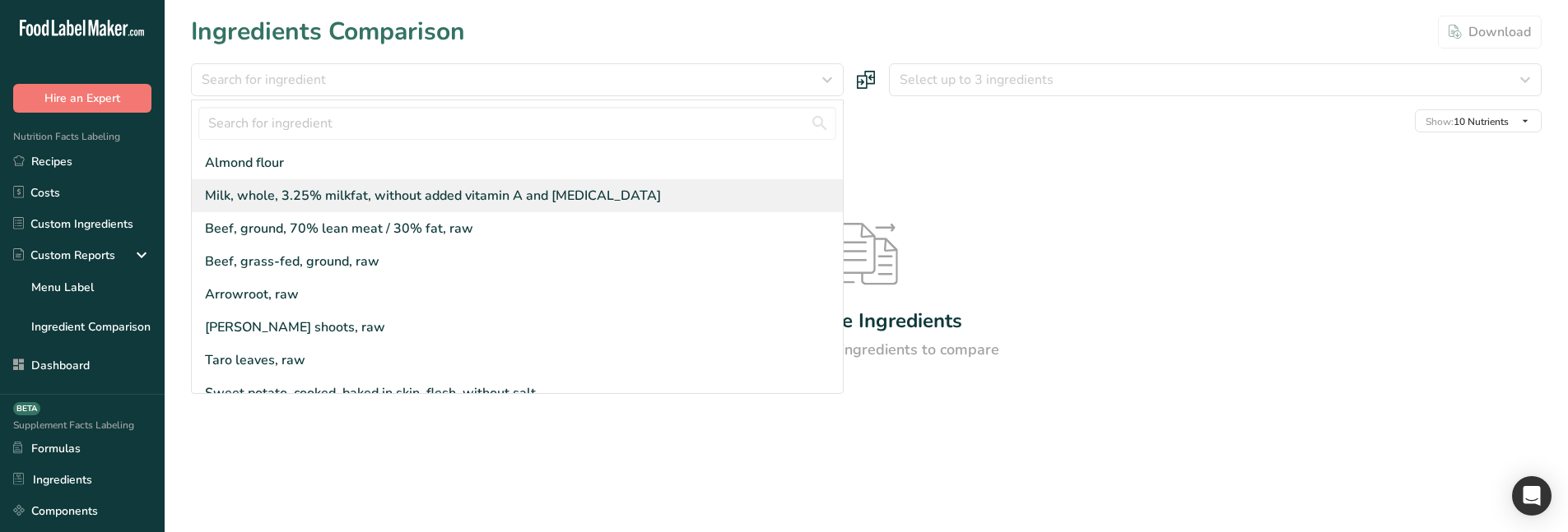
click at [285, 198] on div "Milk, whole, 3.25% milkfat, without added vitamin A and [MEDICAL_DATA]" at bounding box center [432, 196] width 456 height 20
click at [292, 211] on div "Milk, whole, 3.25% milkfat, without added vitamin A and [MEDICAL_DATA]" at bounding box center [517, 196] width 651 height 33
click at [281, 212] on div "Milk, whole, 3.25% milkfat, without added vitamin A and [MEDICAL_DATA]" at bounding box center [517, 196] width 651 height 33
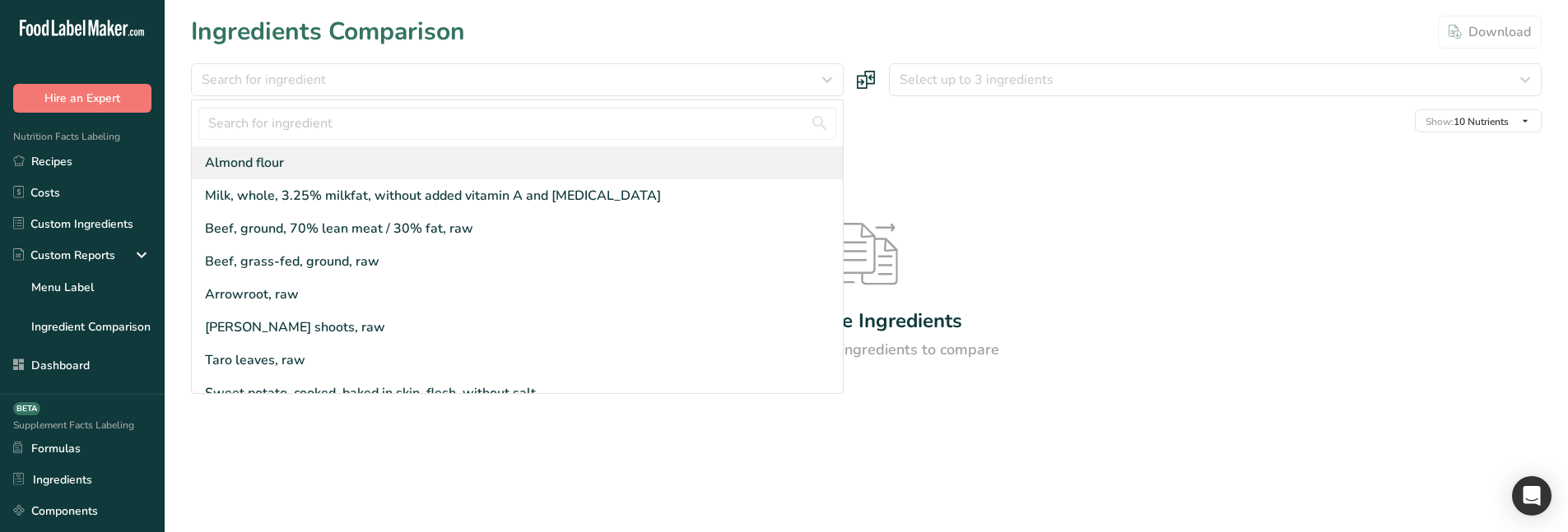
click at [276, 172] on div "Almond flour" at bounding box center [244, 163] width 79 height 20
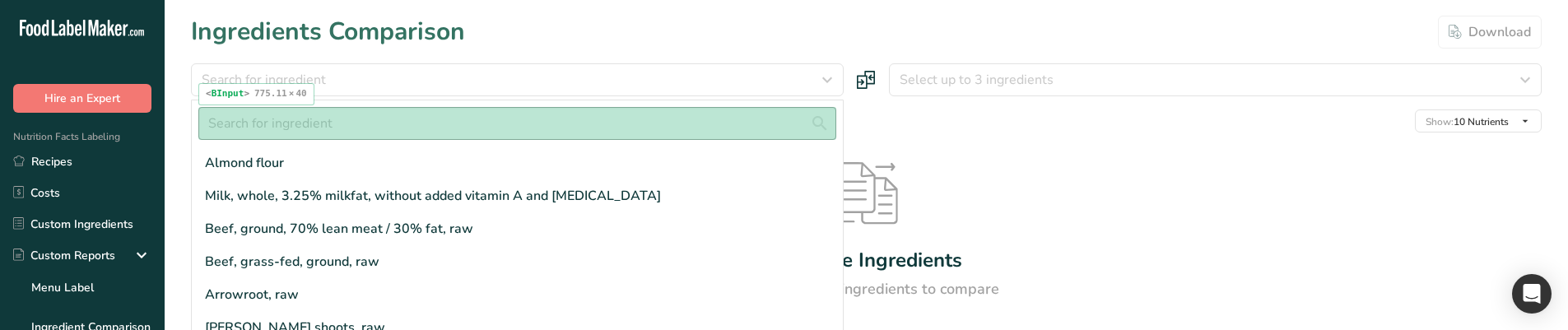
click at [352, 112] on input "text" at bounding box center [517, 124] width 638 height 33
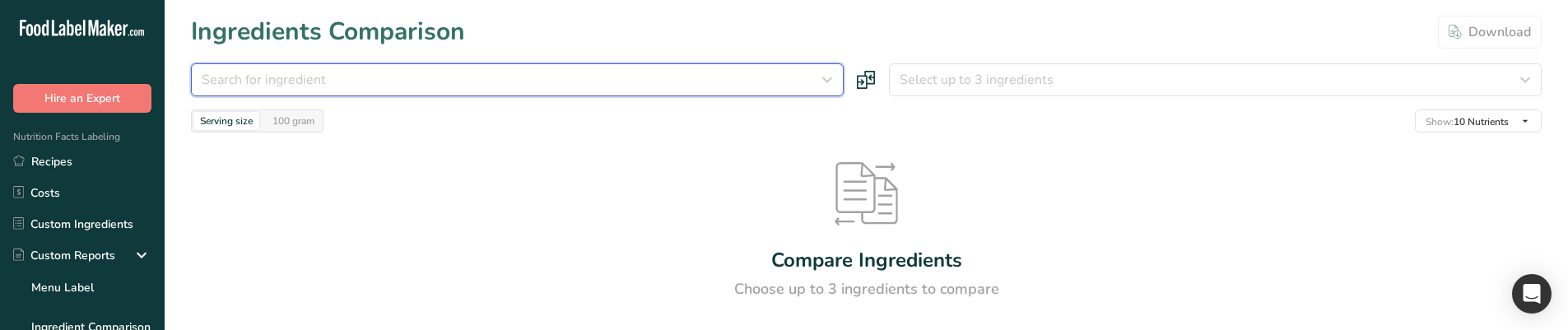
click at [588, 83] on div "Search for ingredient" at bounding box center [512, 80] width 621 height 20
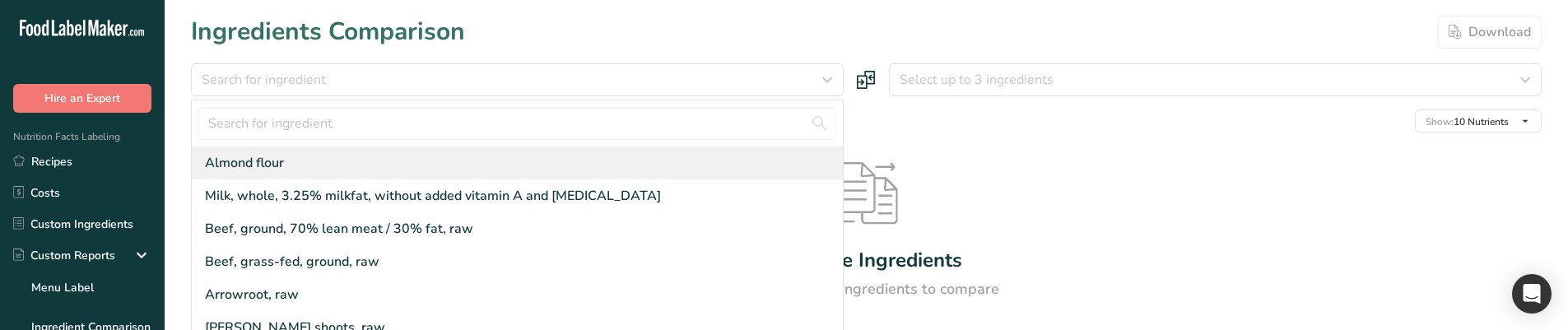
click at [523, 167] on div "Almond flour" at bounding box center [517, 163] width 651 height 33
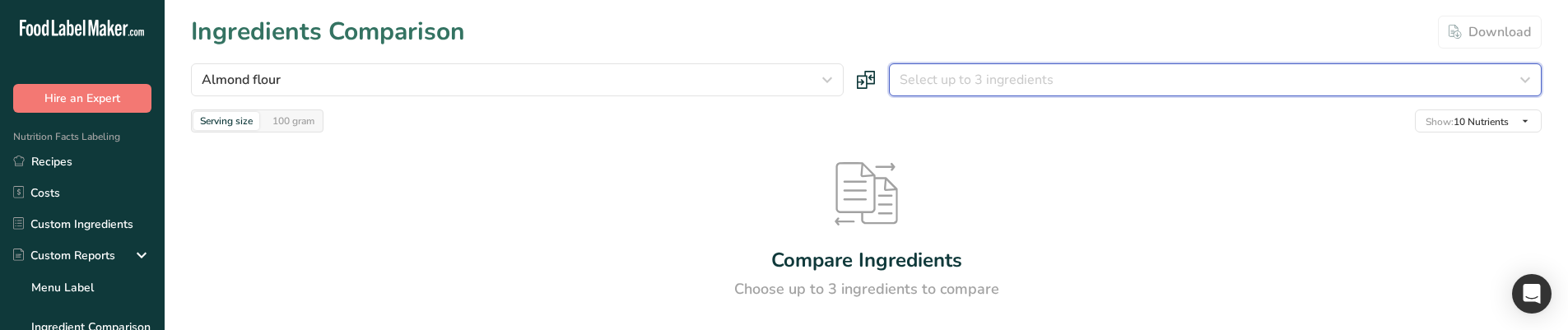
click at [937, 72] on span "Select up to 3 ingredients" at bounding box center [976, 80] width 154 height 20
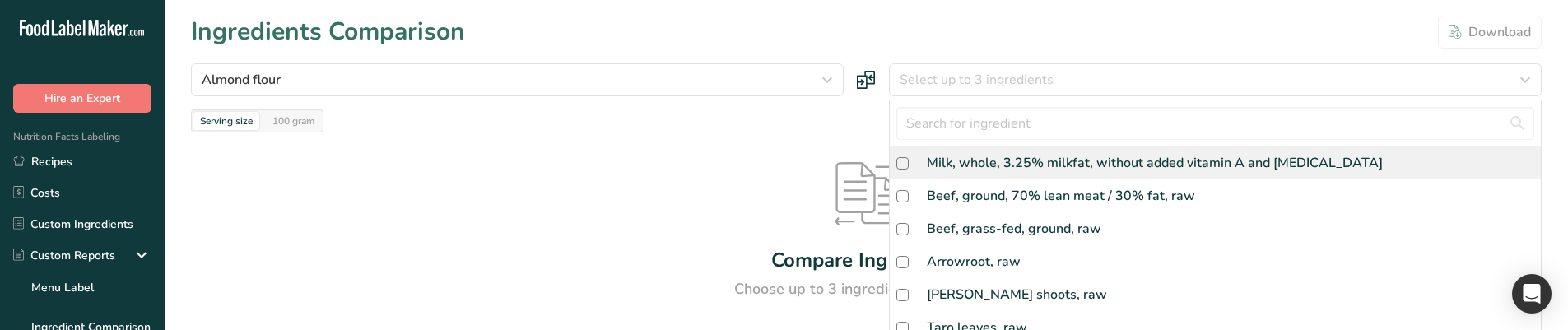
click at [930, 167] on div "Milk, whole, 3.25% milkfat, without added vitamin A and vitamin D" at bounding box center [1154, 163] width 456 height 20
checkbox input "true"
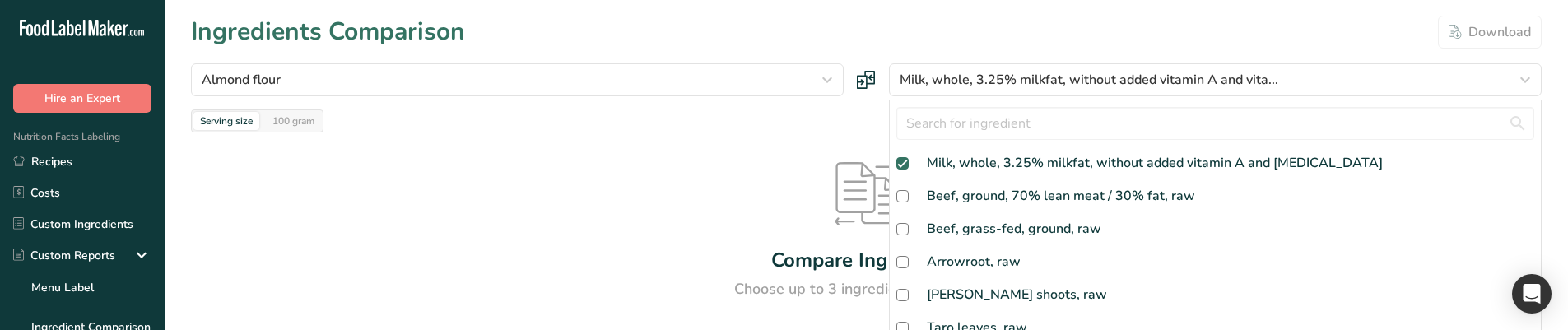
click at [817, 146] on div "Compare Ingredients Choose up to 3 ingredients to compare" at bounding box center [866, 231] width 1351 height 198
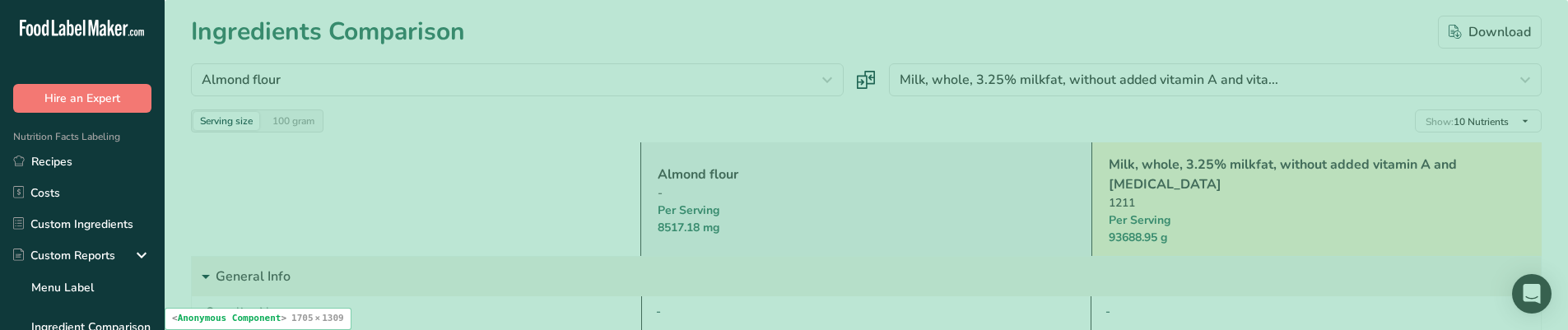
click at [895, 98] on div "Almond flour Almond flour Beef, ground, 70% lean meat / 30% fat, raw Beef, gras…" at bounding box center [866, 97] width 1351 height 69
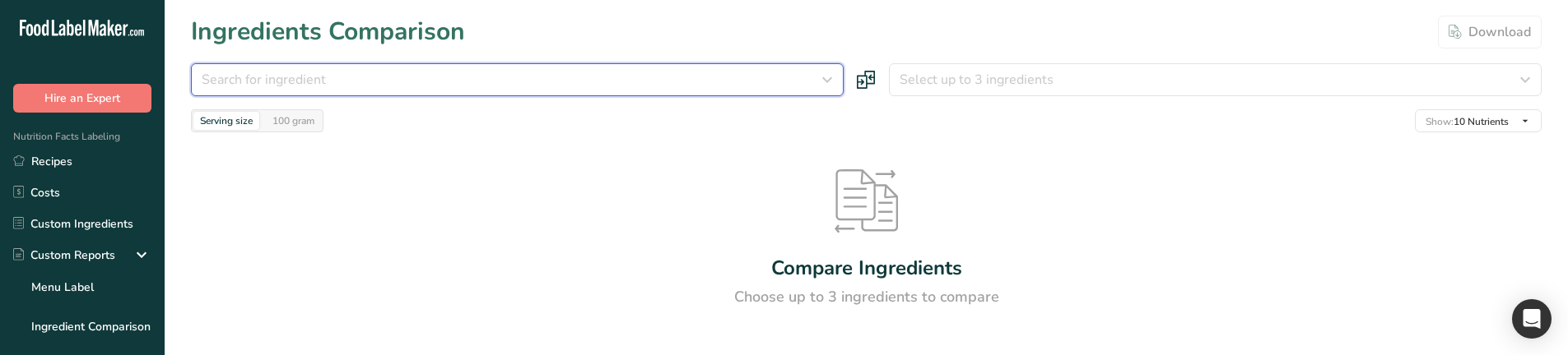
click at [508, 76] on div "Search for ingredient" at bounding box center [512, 80] width 621 height 20
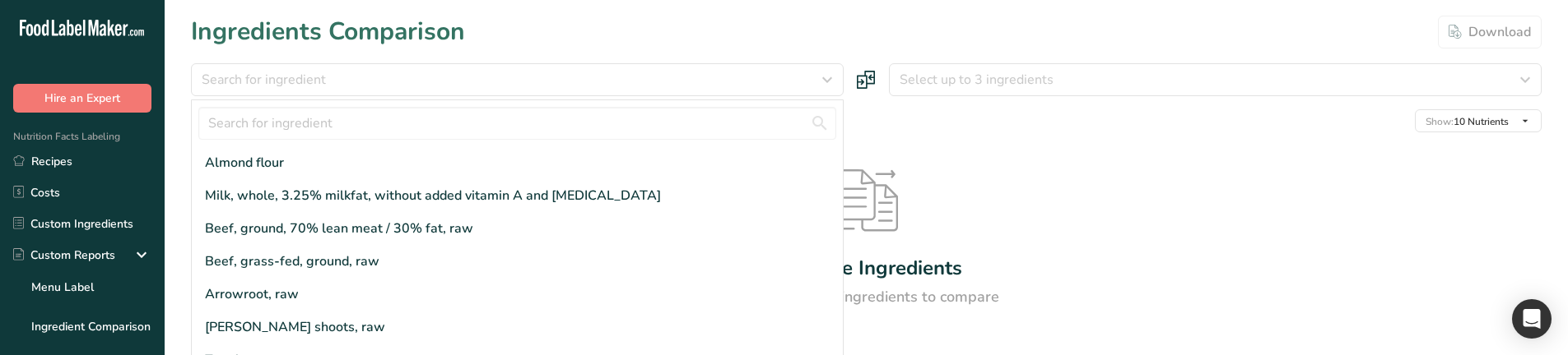
click at [348, 146] on div at bounding box center [517, 123] width 651 height 46
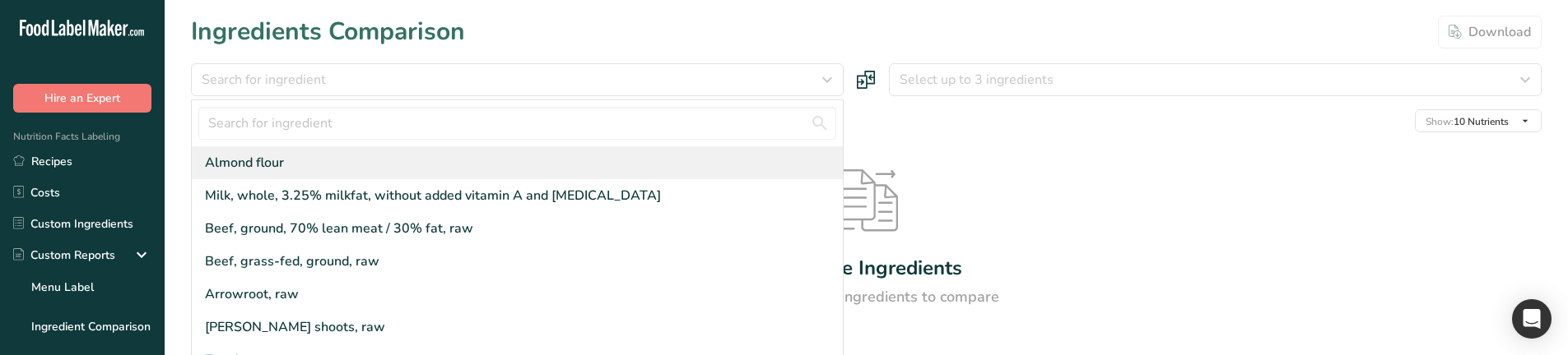
click at [340, 158] on div "Almond flour" at bounding box center [517, 163] width 651 height 33
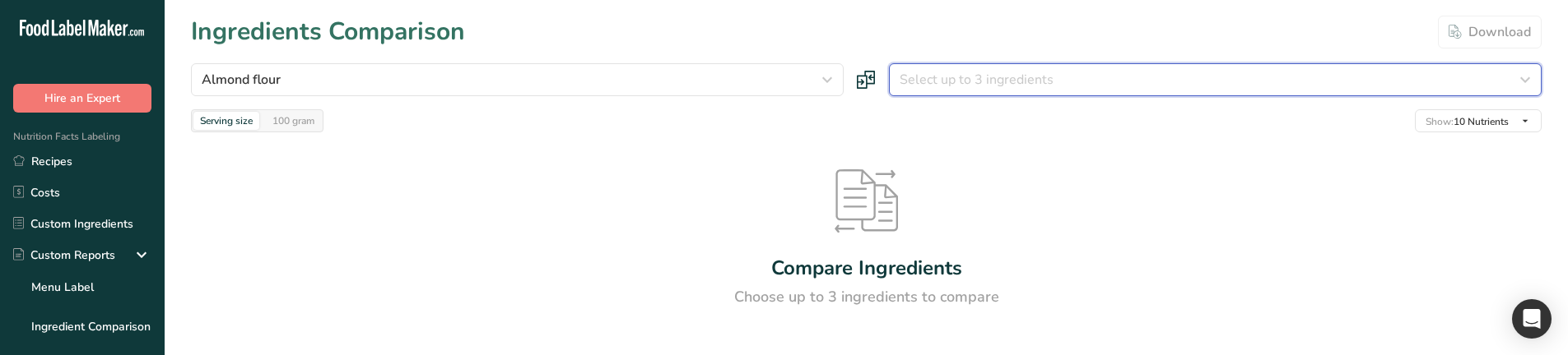
click at [1003, 83] on span "Select up to 3 ingredients" at bounding box center [976, 80] width 154 height 20
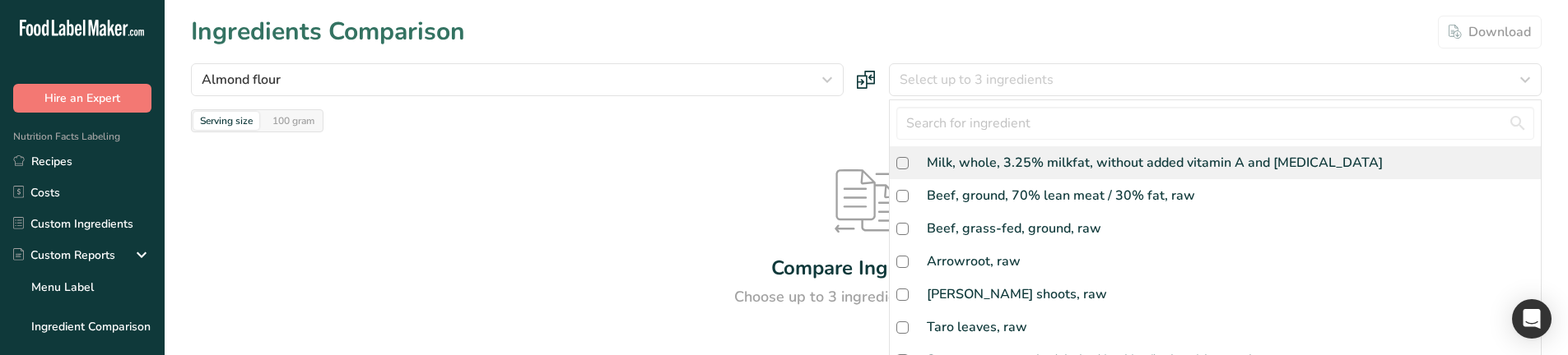
click at [972, 177] on div "Milk, whole, 3.25% milkfat, without added vitamin A and [MEDICAL_DATA]" at bounding box center [1215, 163] width 651 height 33
checkbox input "true"
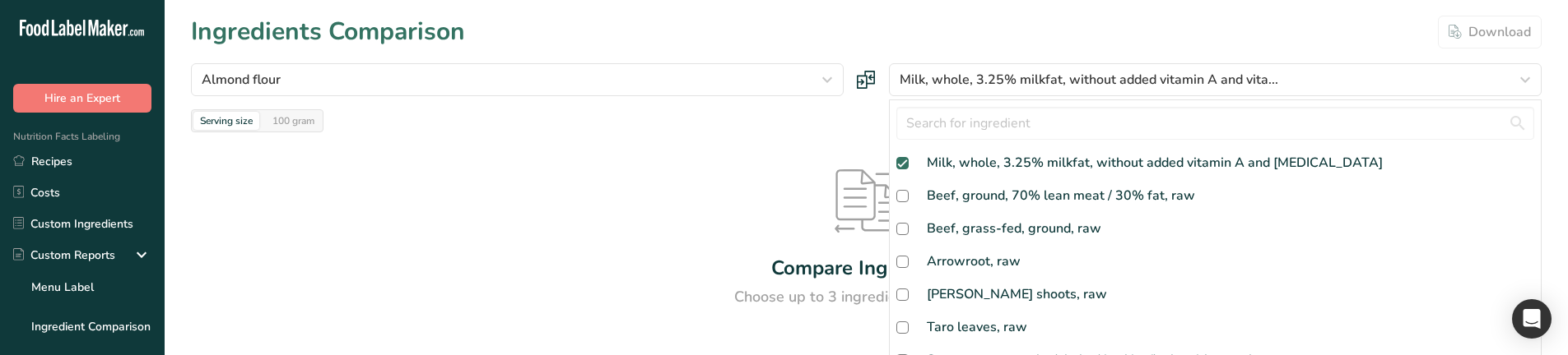
click at [661, 174] on div "Compare Ingredients Choose up to 3 ingredients to compare" at bounding box center [866, 239] width 1351 height 213
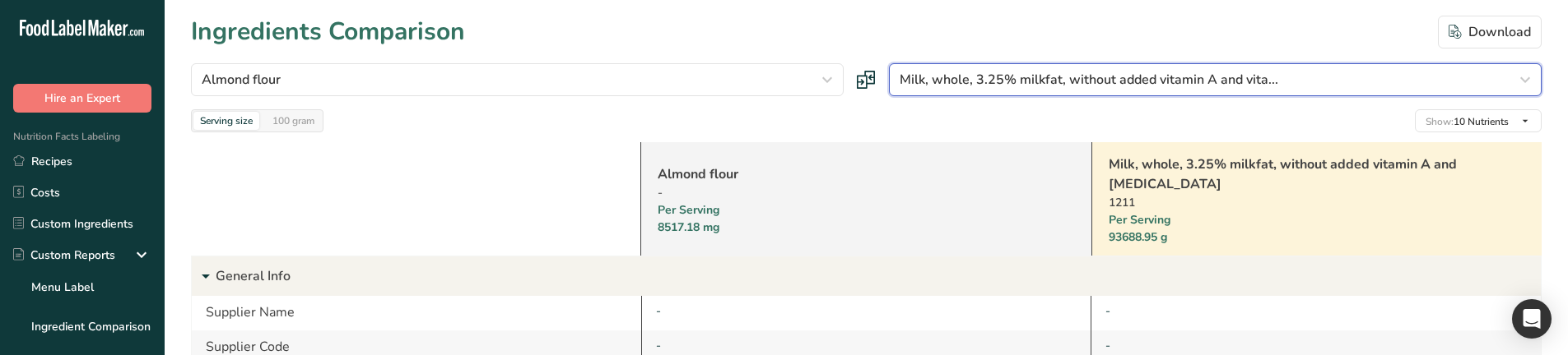
click at [973, 77] on span "Milk, whole, 3.25% milkfat, without added vitamin A and vita..." at bounding box center [1088, 80] width 379 height 20
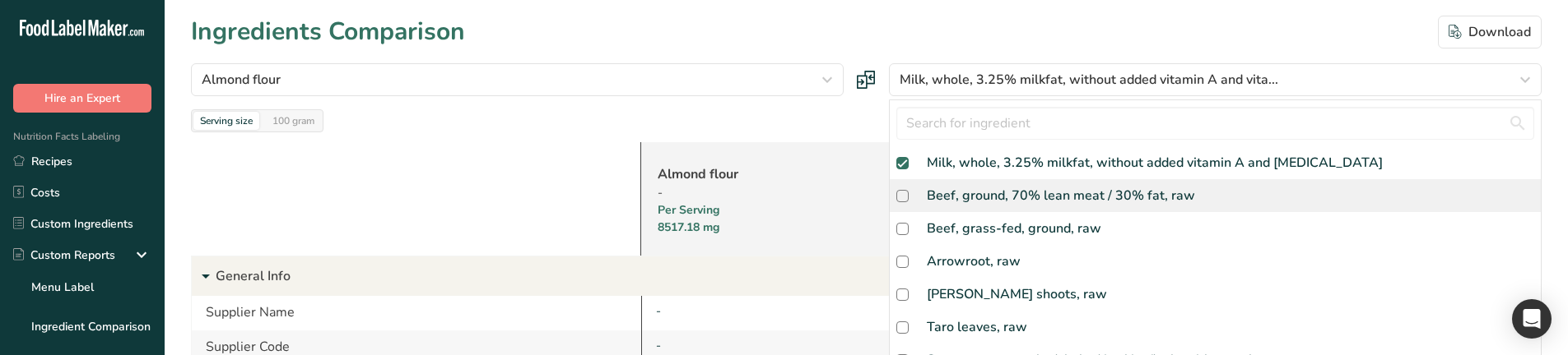
click at [960, 194] on div "Beef, ground, 70% lean meat / 30% fat, raw" at bounding box center [1061, 196] width 268 height 20
checkbox input "true"
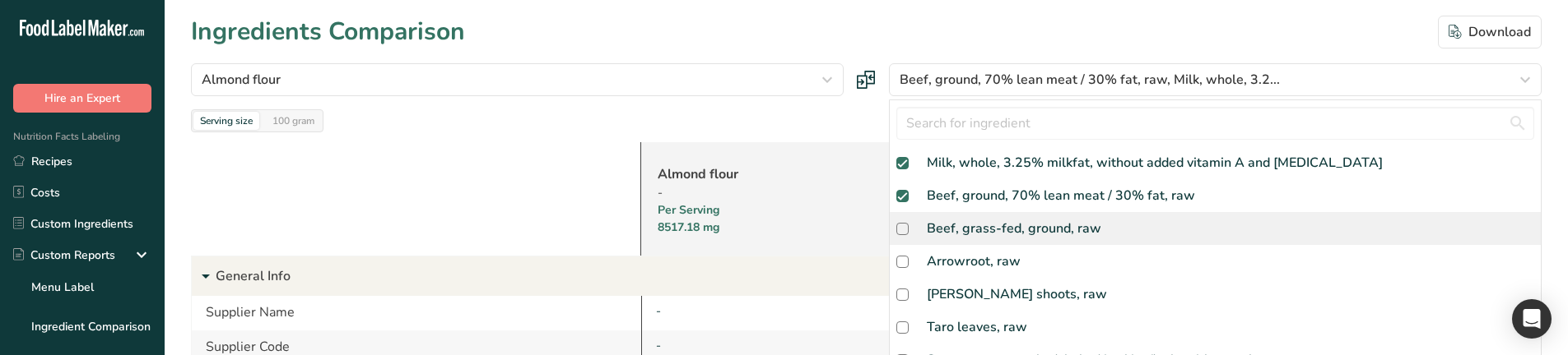
click at [959, 227] on div "Beef, grass-fed, ground, raw" at bounding box center [1014, 229] width 174 height 20
checkbox input "true"
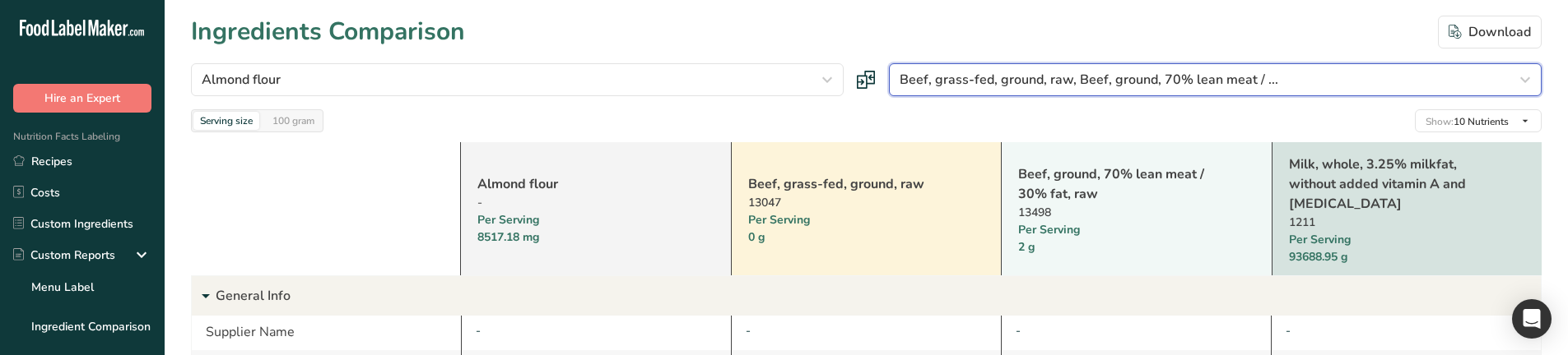
click at [978, 83] on span "Beef, grass-fed, ground, raw, Beef, ground, 70% lean meat / ..." at bounding box center [1088, 80] width 379 height 20
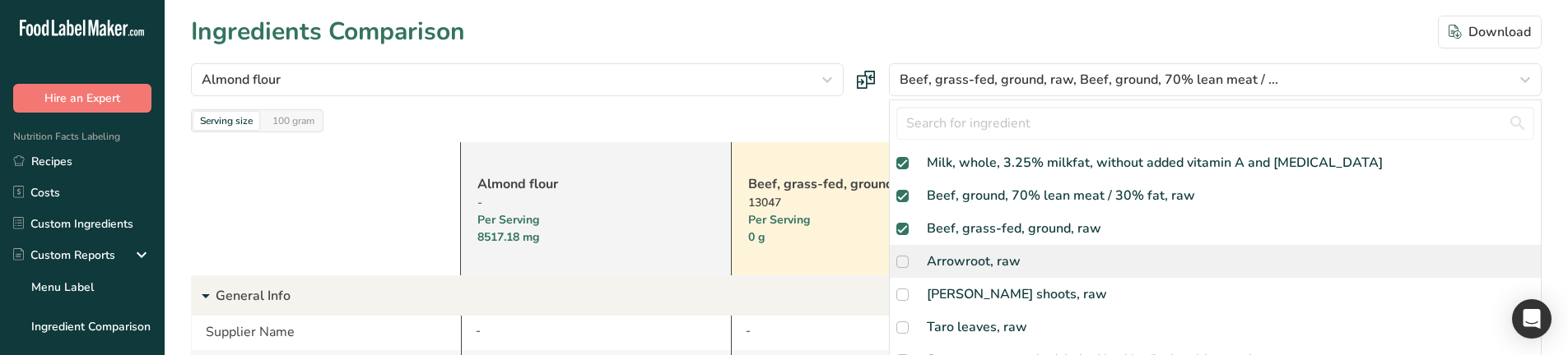
click at [952, 256] on div "Arrowroot, raw" at bounding box center [973, 261] width 94 height 20
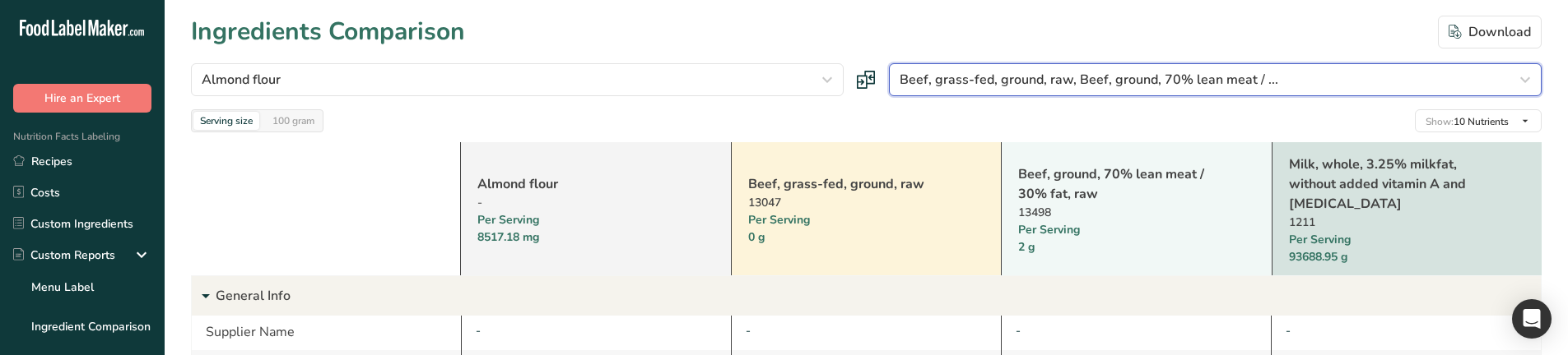
click at [997, 86] on span "Beef, grass-fed, ground, raw, Beef, ground, 70% lean meat / ..." at bounding box center [1088, 80] width 379 height 20
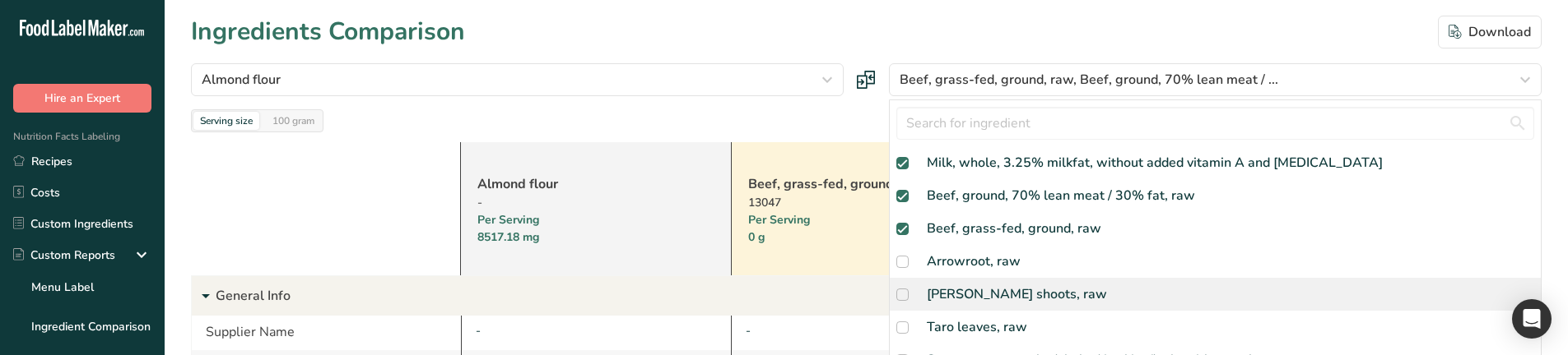
click at [1003, 284] on div "Taro shoots, raw" at bounding box center [1017, 294] width 180 height 20
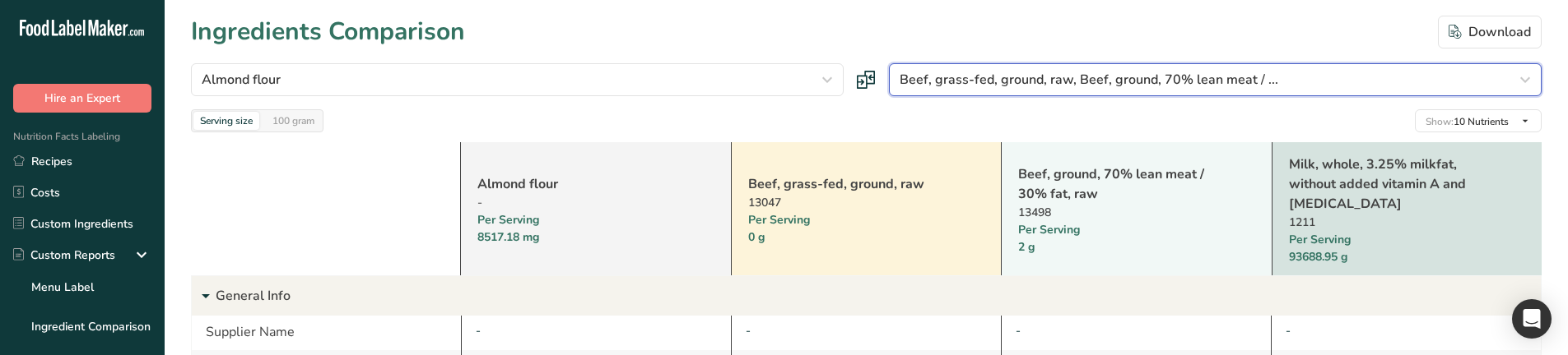
click at [1025, 82] on span "Beef, grass-fed, ground, raw, Beef, ground, 70% lean meat / ..." at bounding box center [1088, 80] width 379 height 20
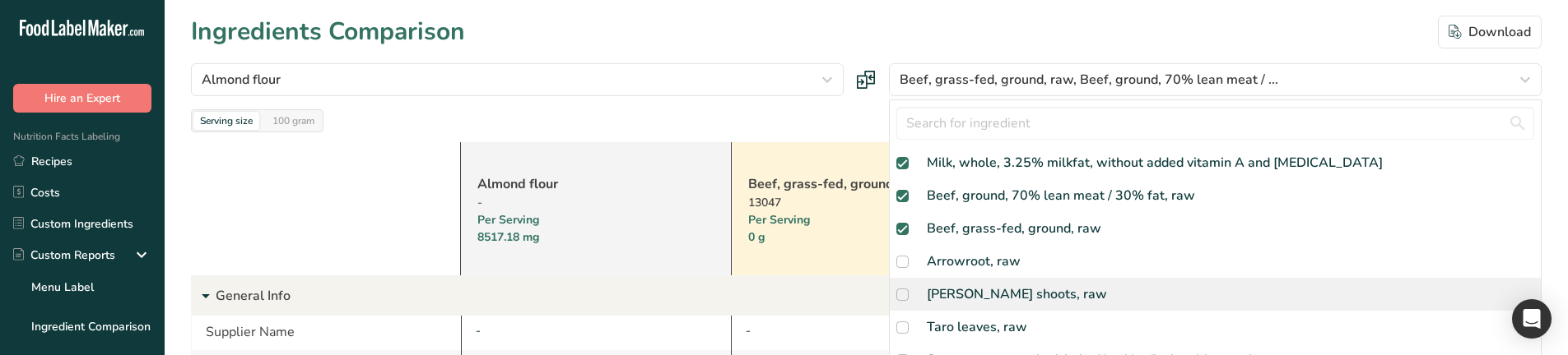
click at [906, 295] on span at bounding box center [902, 294] width 12 height 12
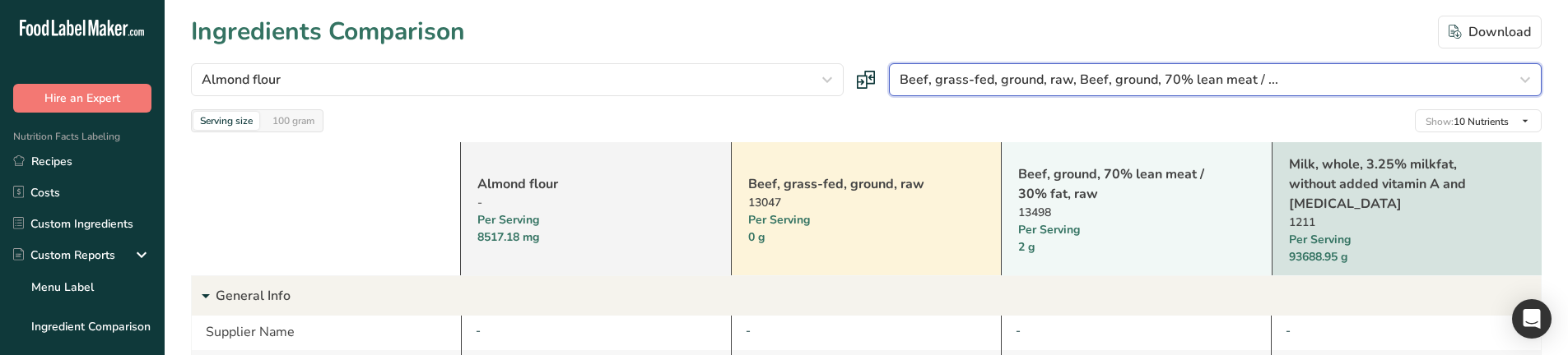
click at [979, 78] on span "Beef, grass-fed, ground, raw, Beef, ground, 70% lean meat / ..." at bounding box center [1088, 80] width 379 height 20
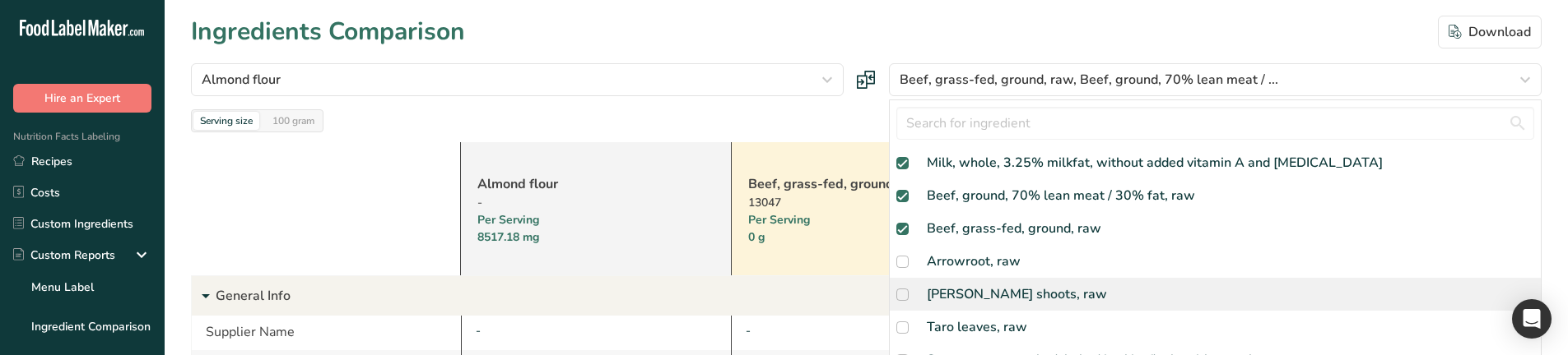
click at [970, 296] on div "Taro shoots, raw" at bounding box center [1017, 294] width 180 height 20
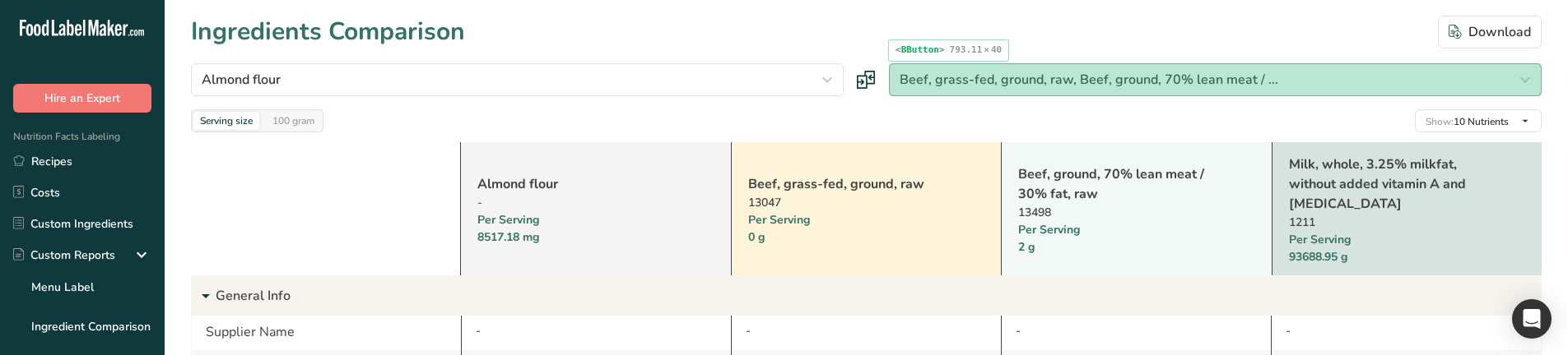
click at [936, 81] on span "Beef, grass-fed, ground, raw, Beef, ground, 70% lean meat / ..." at bounding box center [1088, 80] width 379 height 20
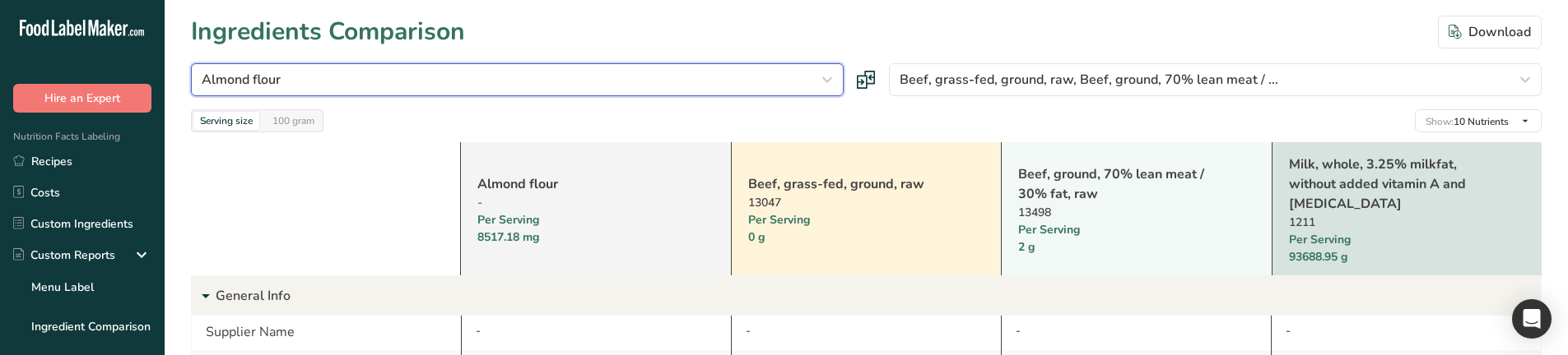
click at [659, 85] on div "Almond flour" at bounding box center [512, 80] width 621 height 20
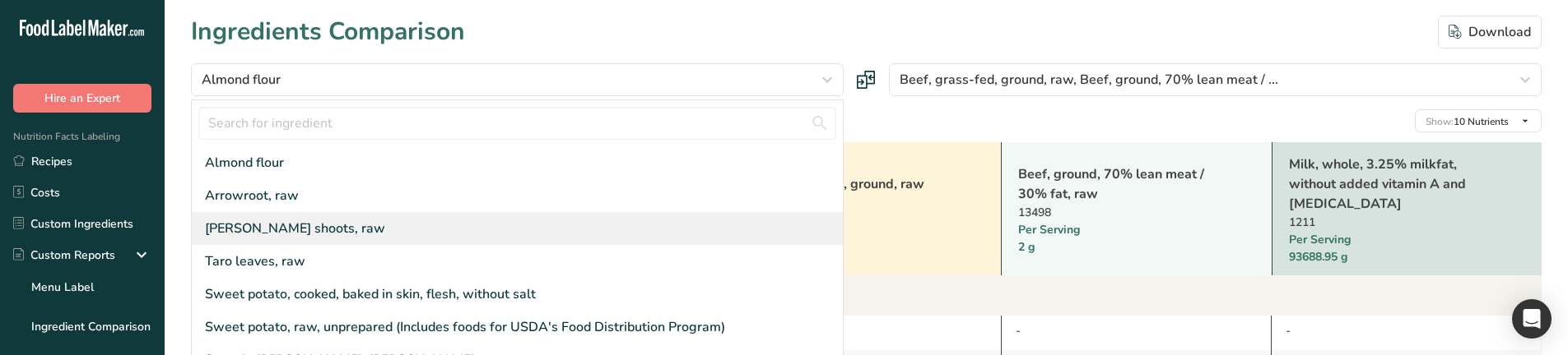
click at [437, 234] on div "Taro shoots, raw" at bounding box center [517, 228] width 651 height 33
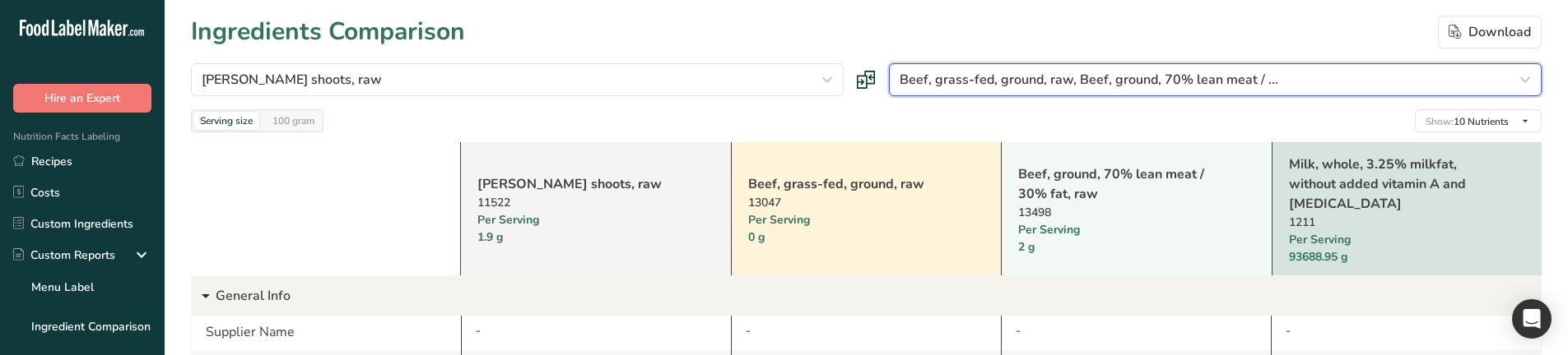
click at [954, 79] on span "Beef, grass-fed, ground, raw, Beef, ground, 70% lean meat / ..." at bounding box center [1088, 80] width 379 height 20
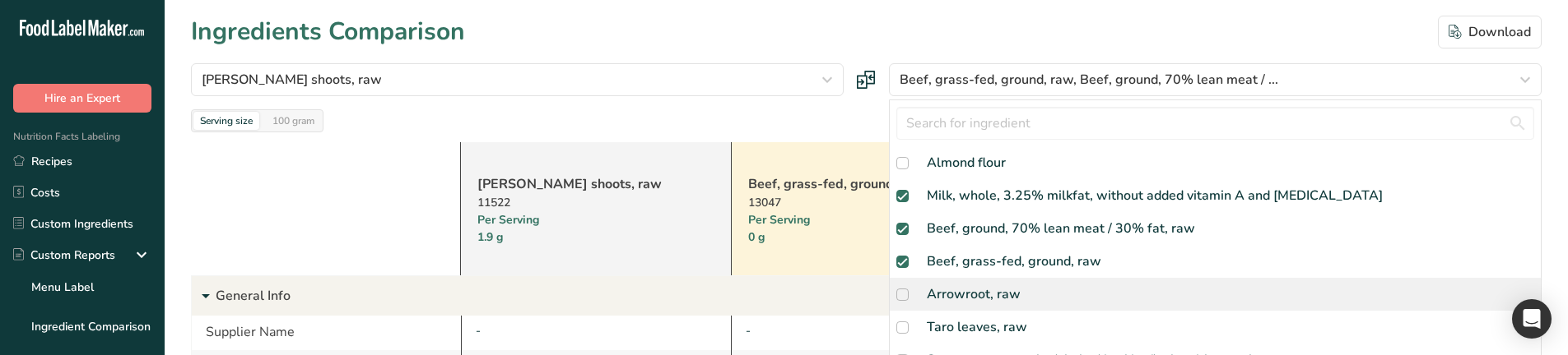
click at [961, 293] on div "Arrowroot, raw" at bounding box center [973, 294] width 94 height 20
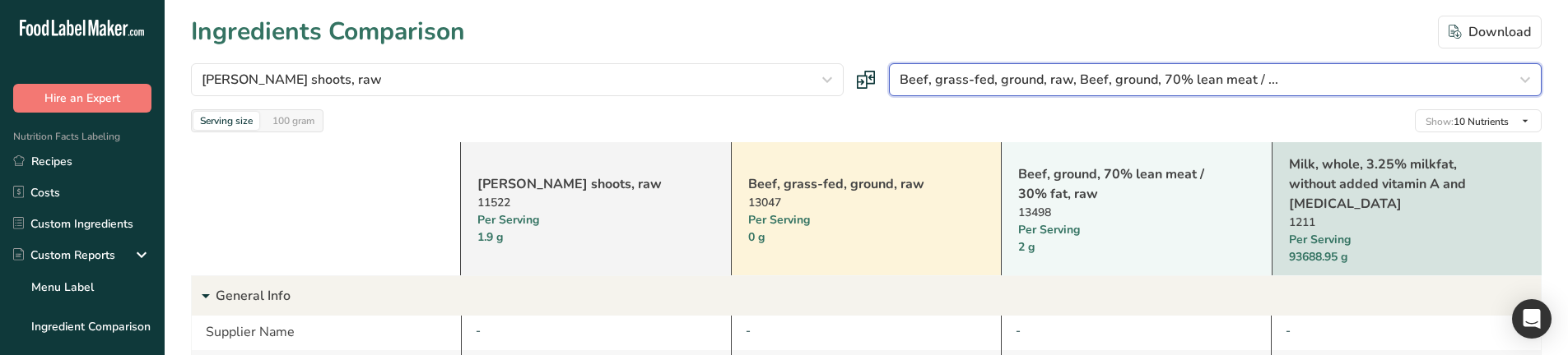
click at [1029, 88] on span "Beef, grass-fed, ground, raw, Beef, ground, 70% lean meat / ..." at bounding box center [1088, 80] width 379 height 20
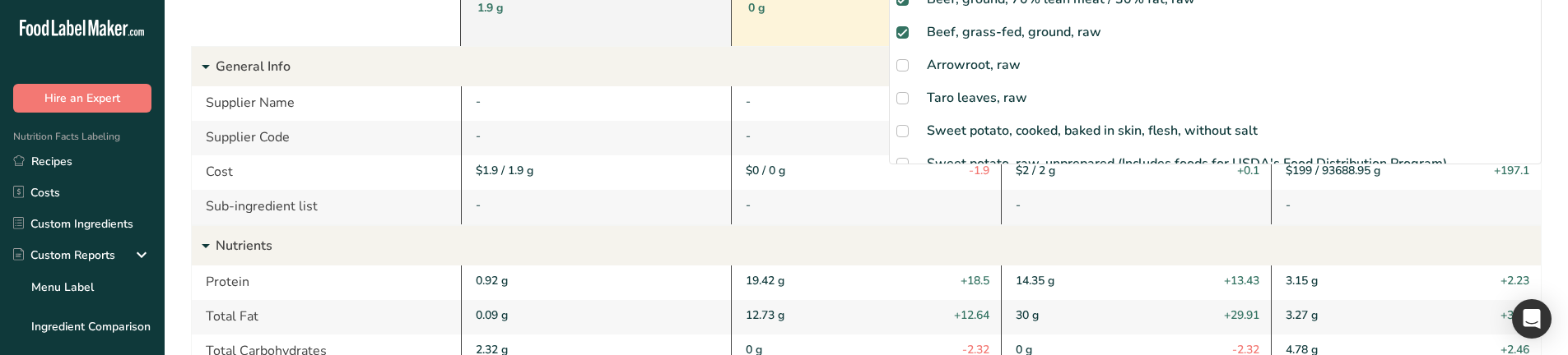
scroll to position [83, 0]
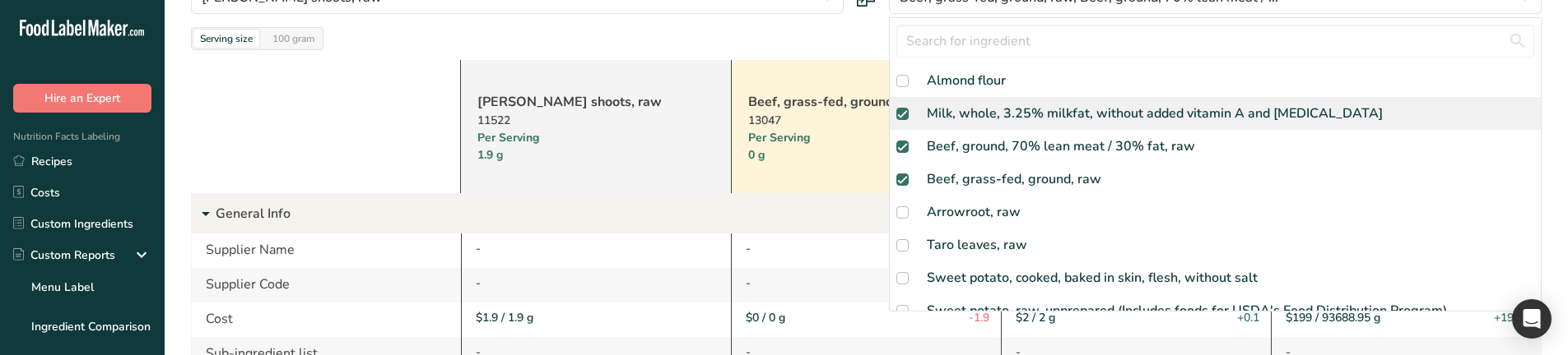
click at [945, 115] on div "Milk, whole, 3.25% milkfat, without added vitamin A and vitamin D" at bounding box center [1154, 114] width 456 height 20
checkbox input "false"
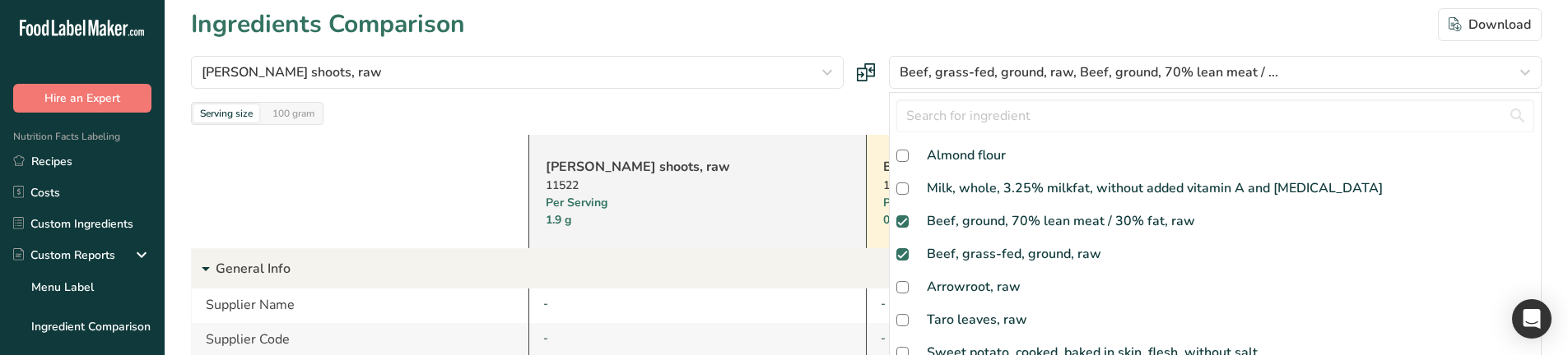
scroll to position [0, 0]
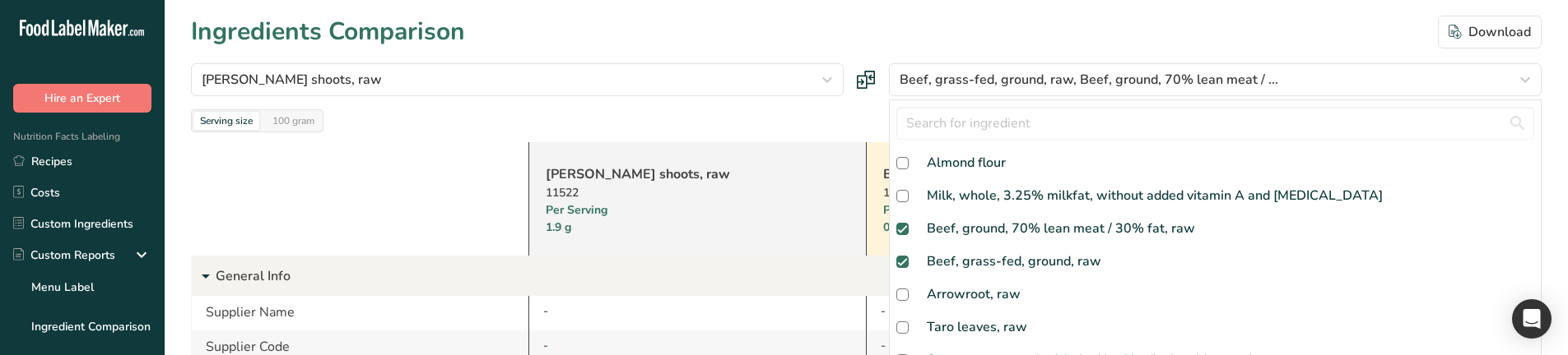
click at [733, 163] on div "Taro shoots, raw 11522 Per Serving 1.9 g" at bounding box center [697, 199] width 339 height 114
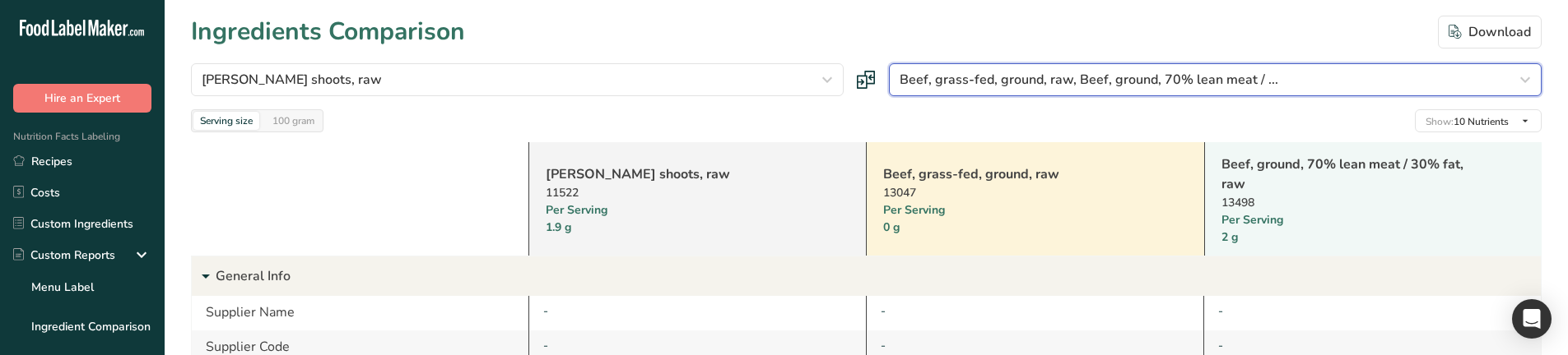
click at [979, 75] on span "Beef, grass-fed, ground, raw, Beef, ground, 70% lean meat / ..." at bounding box center [1088, 80] width 379 height 20
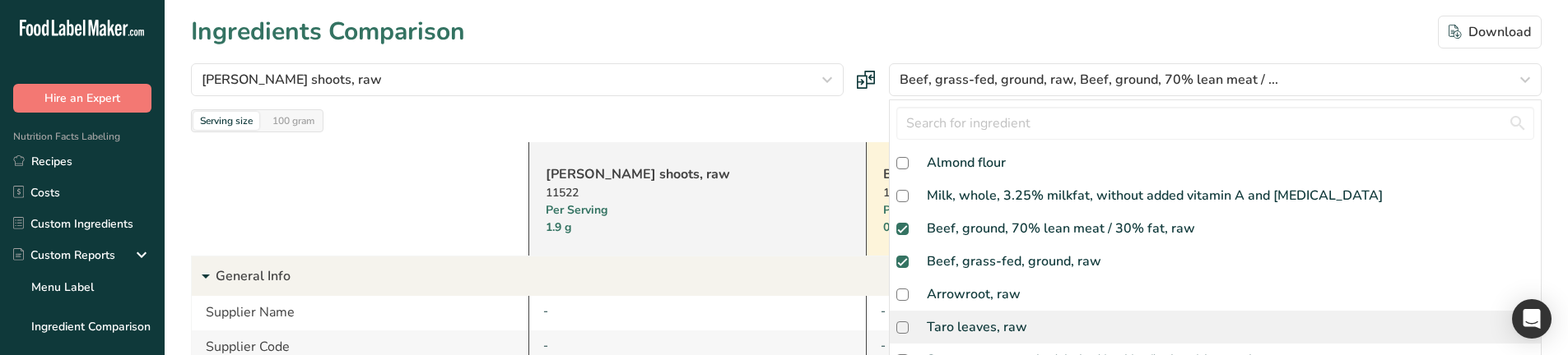
click at [965, 330] on div "Taro leaves, raw" at bounding box center [976, 327] width 100 height 20
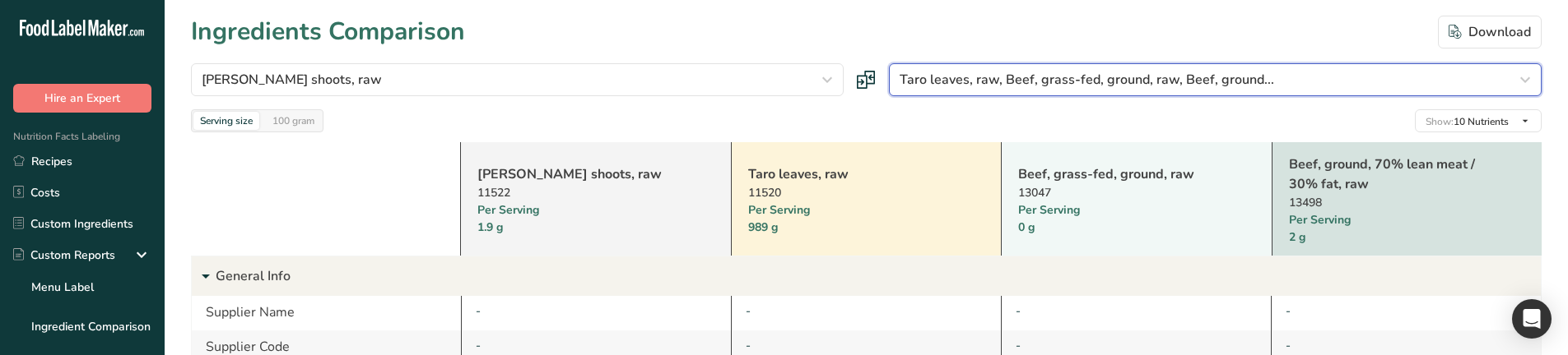
click at [1015, 81] on span "Taro leaves, raw, Beef, grass-fed, ground, raw, Beef, ground..." at bounding box center [1086, 80] width 374 height 20
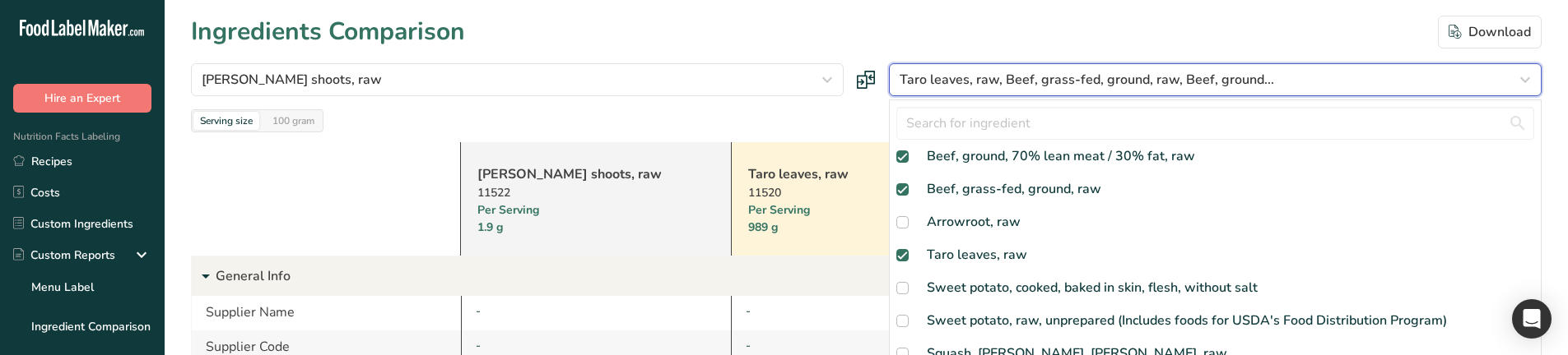
scroll to position [83, 0]
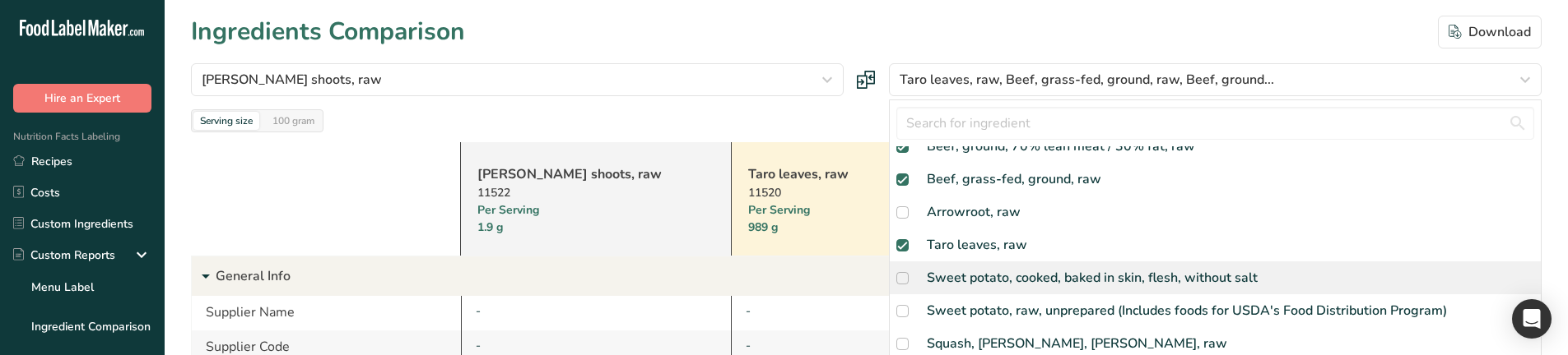
click at [1018, 274] on div "Sweet potato, cooked, baked in skin, flesh, without salt" at bounding box center [1092, 278] width 331 height 20
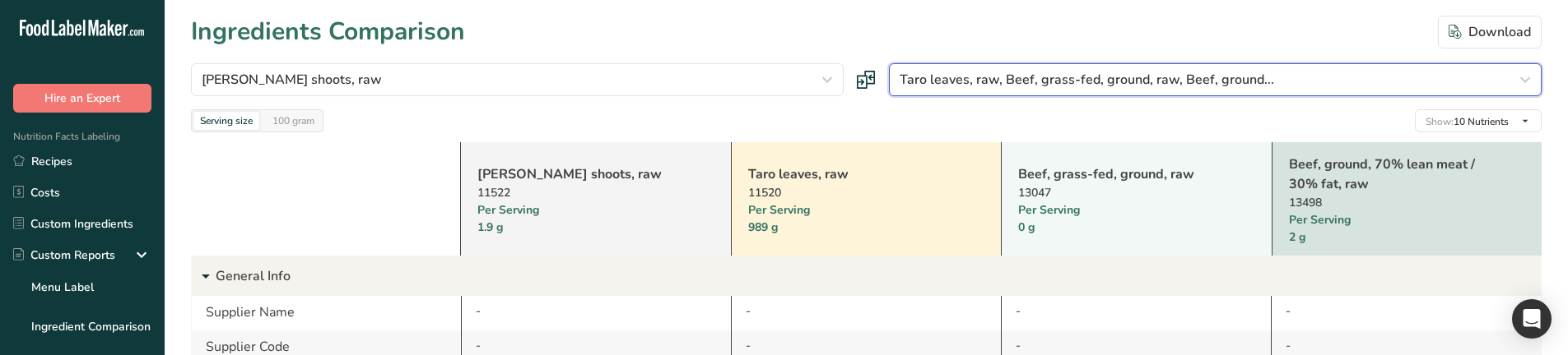
click at [992, 79] on span "Taro leaves, raw, Beef, grass-fed, ground, raw, Beef, ground..." at bounding box center [1086, 80] width 374 height 20
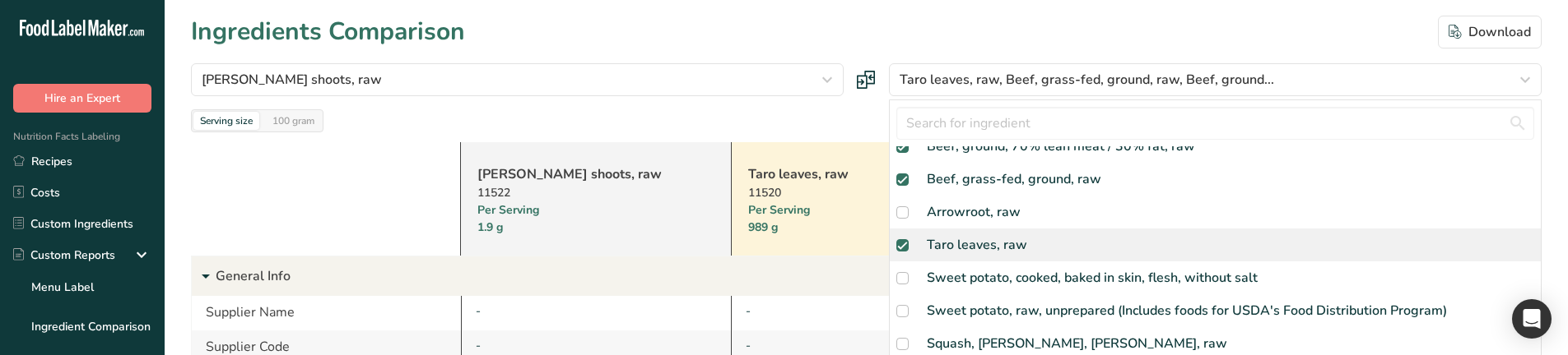
click at [947, 253] on div "Taro leaves, raw" at bounding box center [976, 246] width 100 height 20
checkbox input "false"
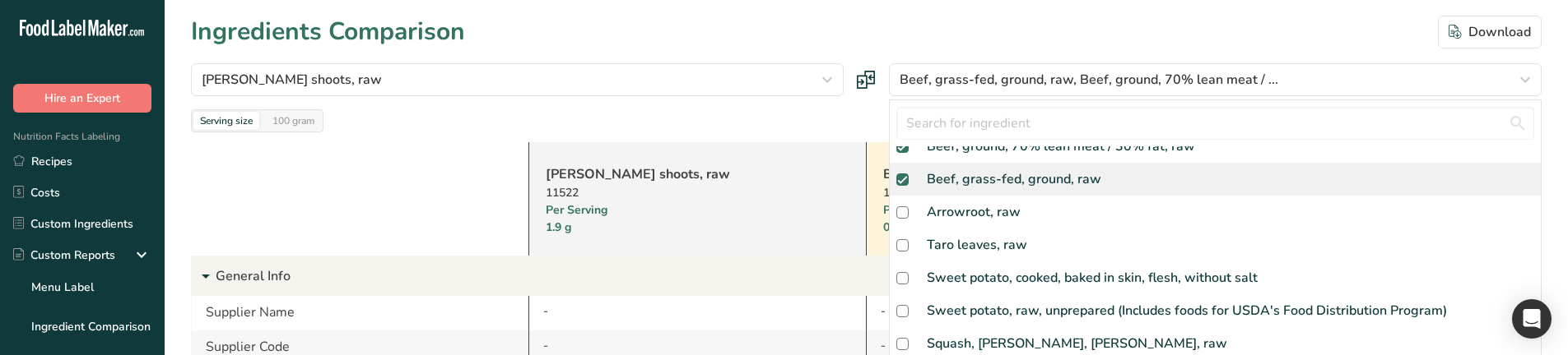
click at [950, 178] on div "Beef, grass-fed, ground, raw" at bounding box center [1014, 180] width 174 height 20
checkbox input "false"
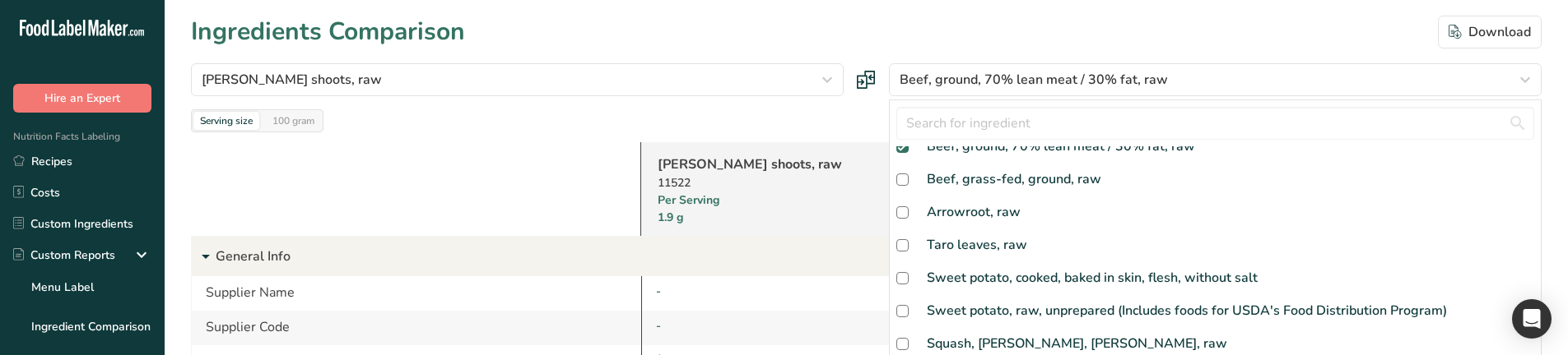
click at [853, 169] on link "Taro shoots, raw" at bounding box center [844, 165] width 373 height 20
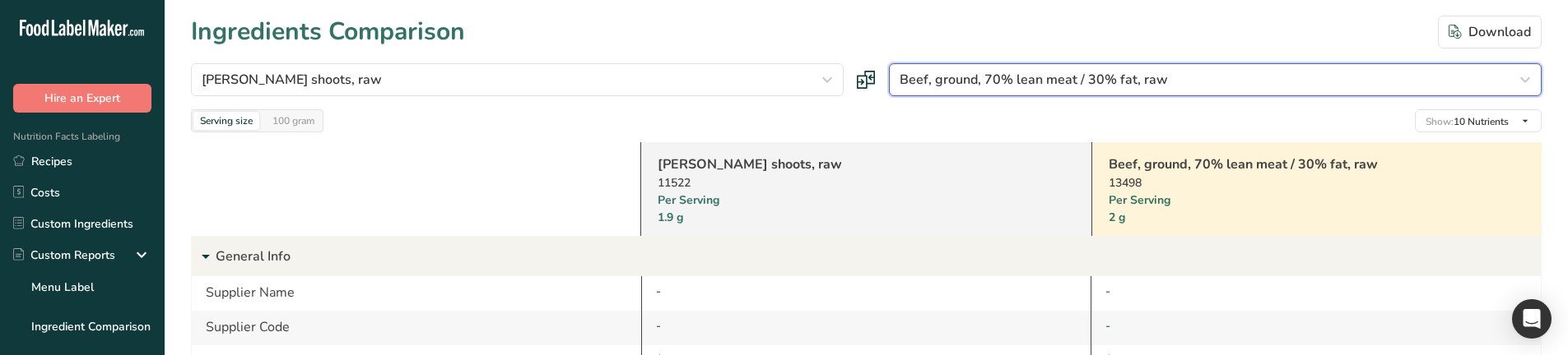
click at [1033, 79] on span "Beef, ground, 70% lean meat / 30% fat, raw" at bounding box center [1033, 80] width 268 height 20
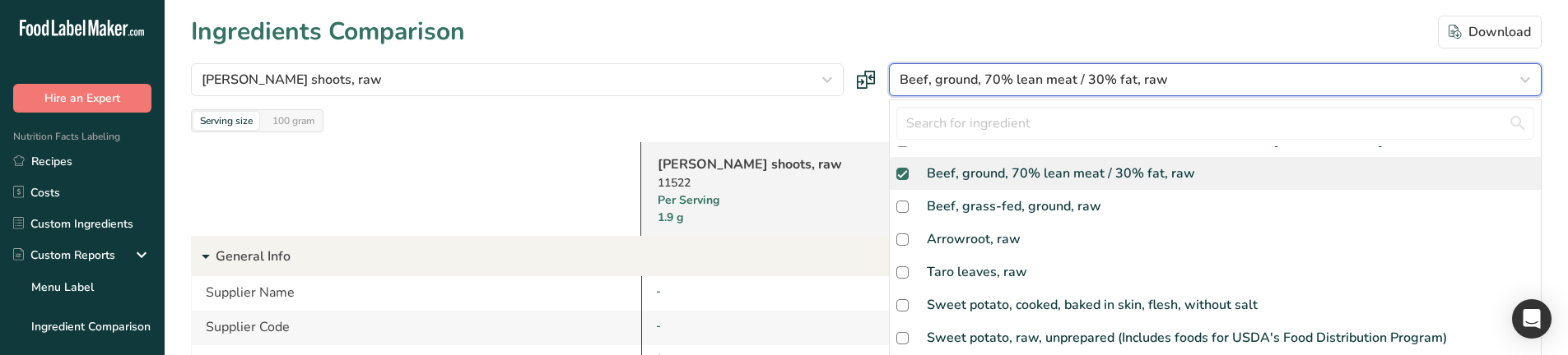
scroll to position [0, 0]
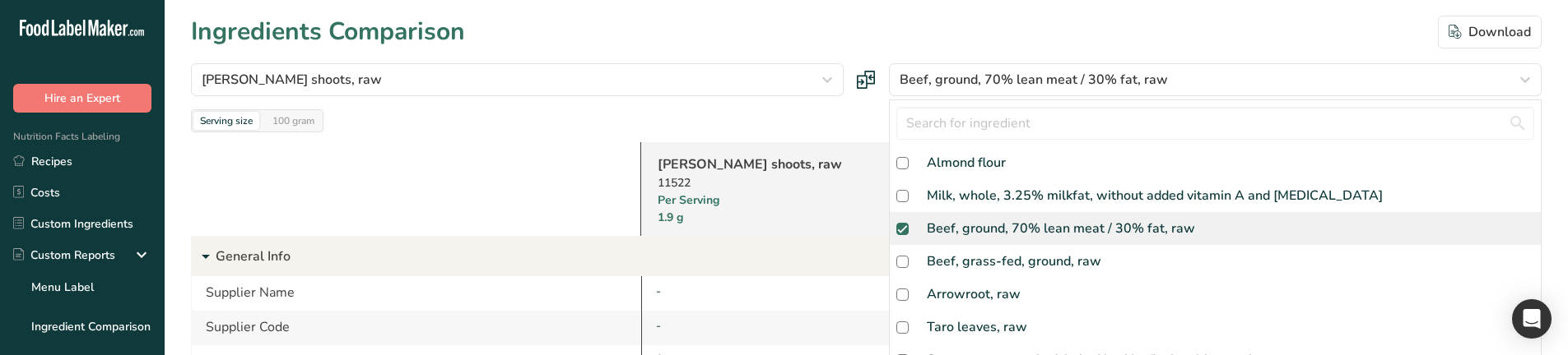
click at [998, 219] on div "Beef, ground, 70% lean meat / 30% fat, raw" at bounding box center [1061, 229] width 268 height 20
checkbox input "false"
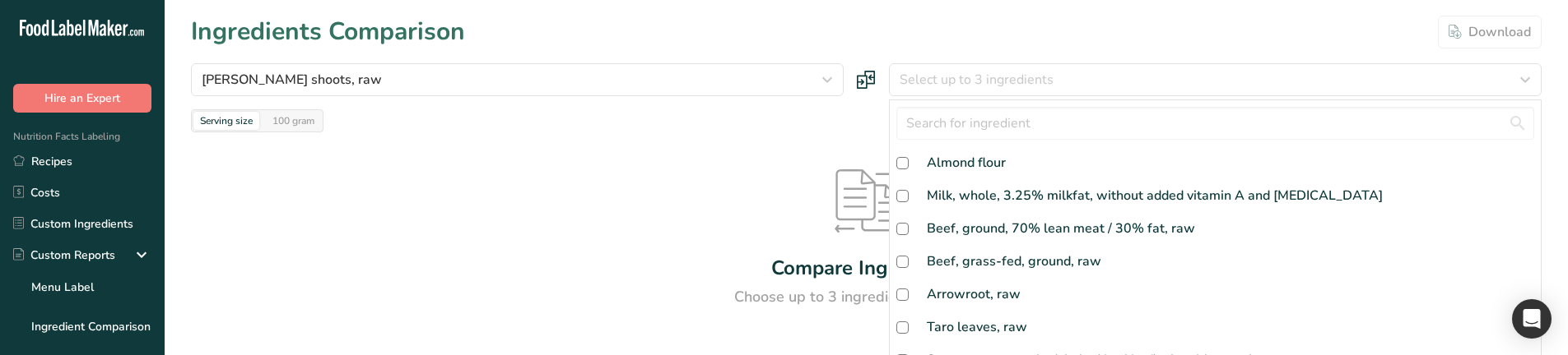
click at [817, 139] on div "Compare Ingredients Choose up to 3 ingredients to compare" at bounding box center [866, 239] width 1351 height 213
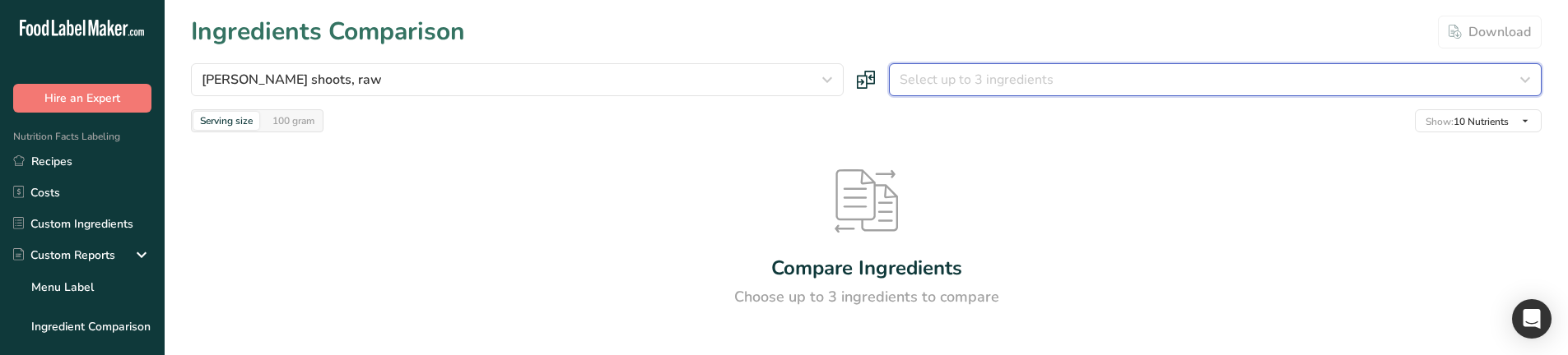
click at [955, 68] on button "Select up to 3 ingredients" at bounding box center [1215, 80] width 652 height 33
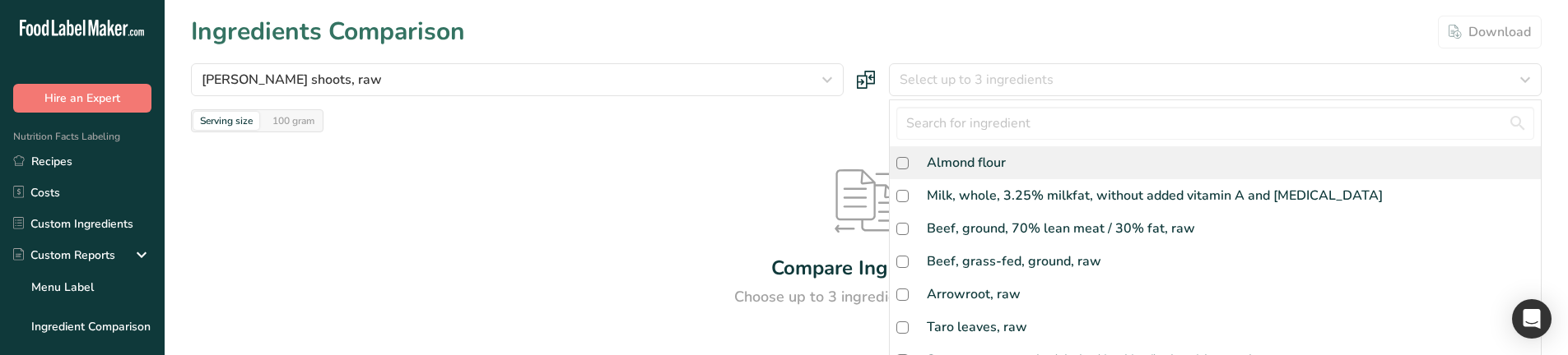
click at [950, 161] on div "Almond flour" at bounding box center [966, 163] width 79 height 20
checkbox input "true"
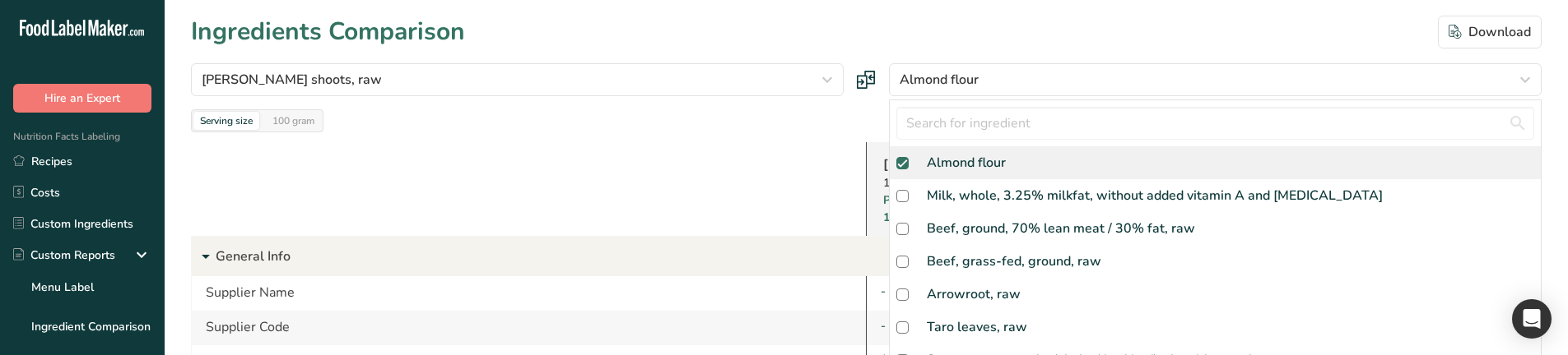
click at [637, 188] on div at bounding box center [528, 189] width 674 height 94
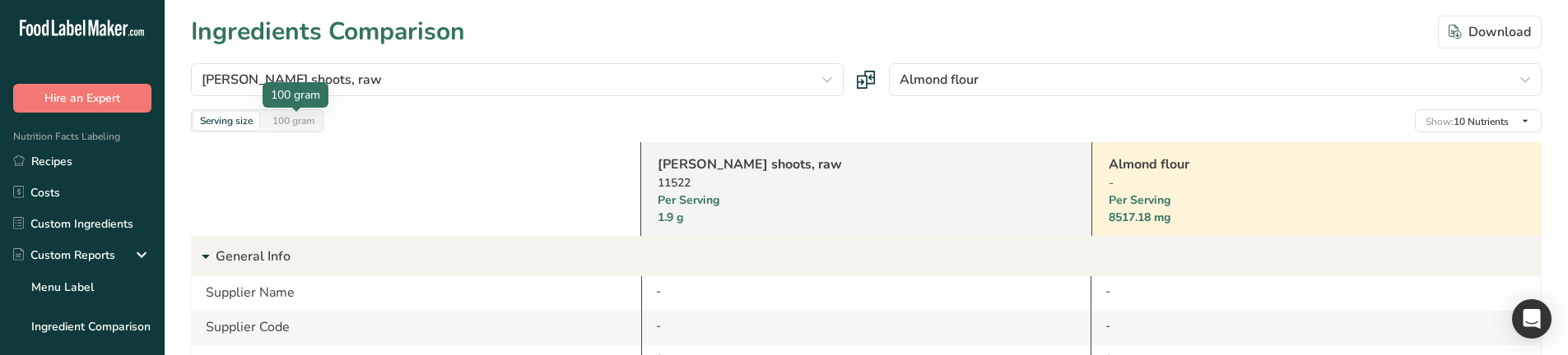
click at [284, 128] on div "100 gram" at bounding box center [294, 121] width 55 height 18
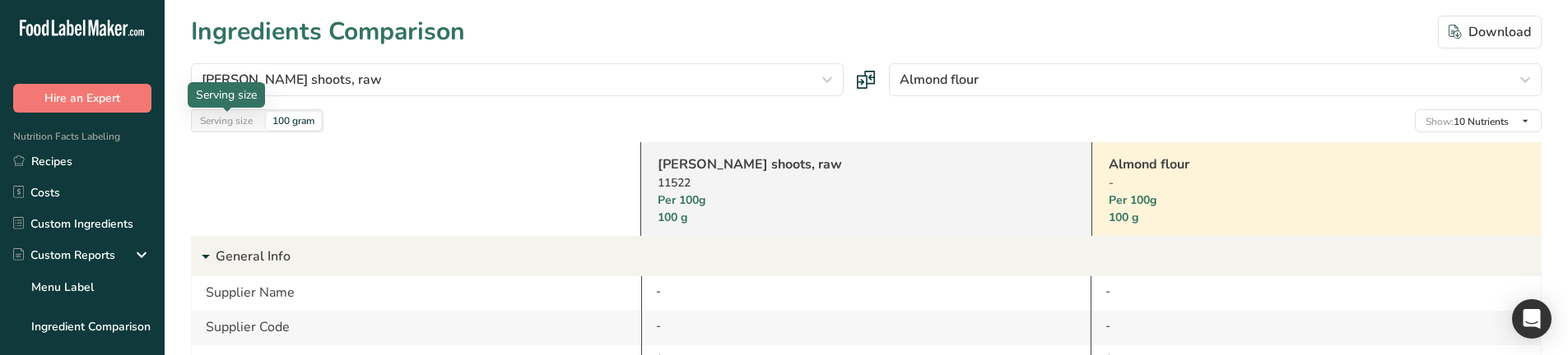
click at [237, 128] on div "Serving size" at bounding box center [227, 121] width 66 height 18
